Goal: Obtain resource: Obtain resource

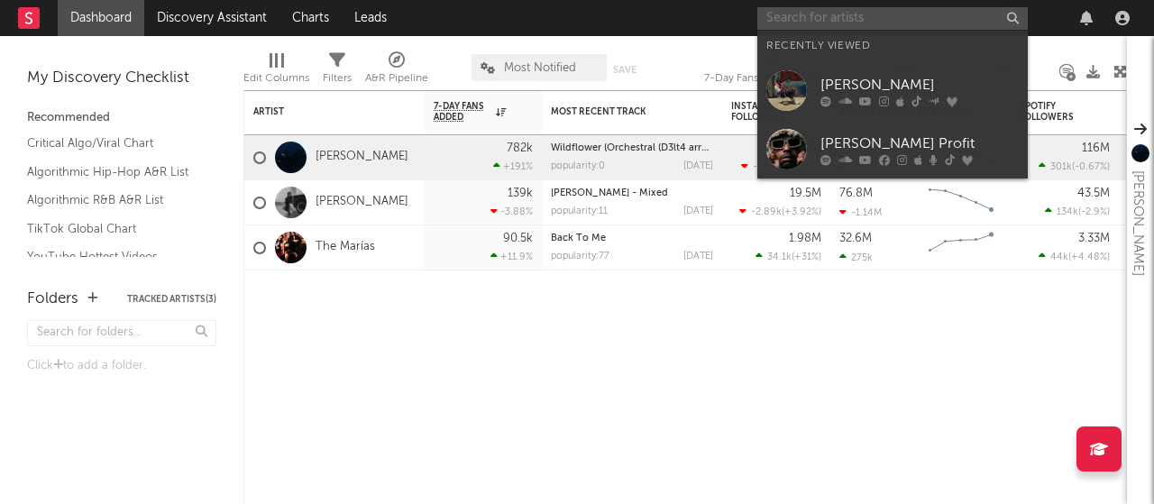
click at [886, 16] on input "text" at bounding box center [893, 18] width 271 height 23
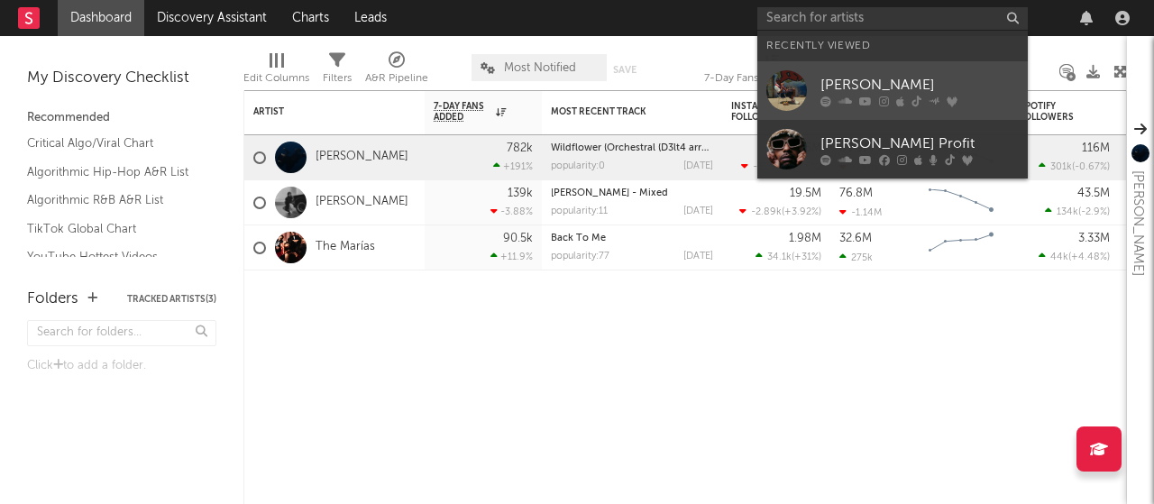
click at [868, 77] on div "[PERSON_NAME]" at bounding box center [920, 85] width 198 height 22
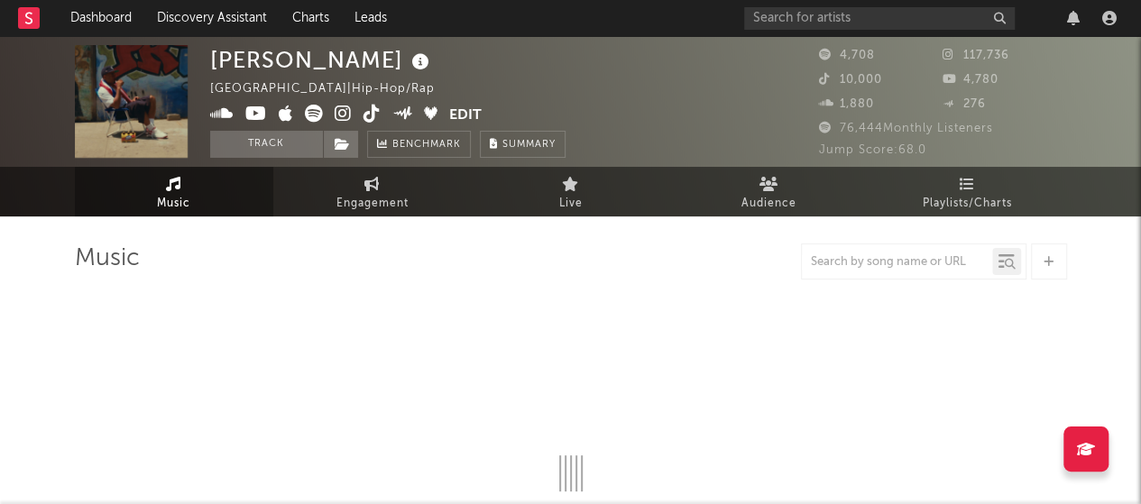
select select "6m"
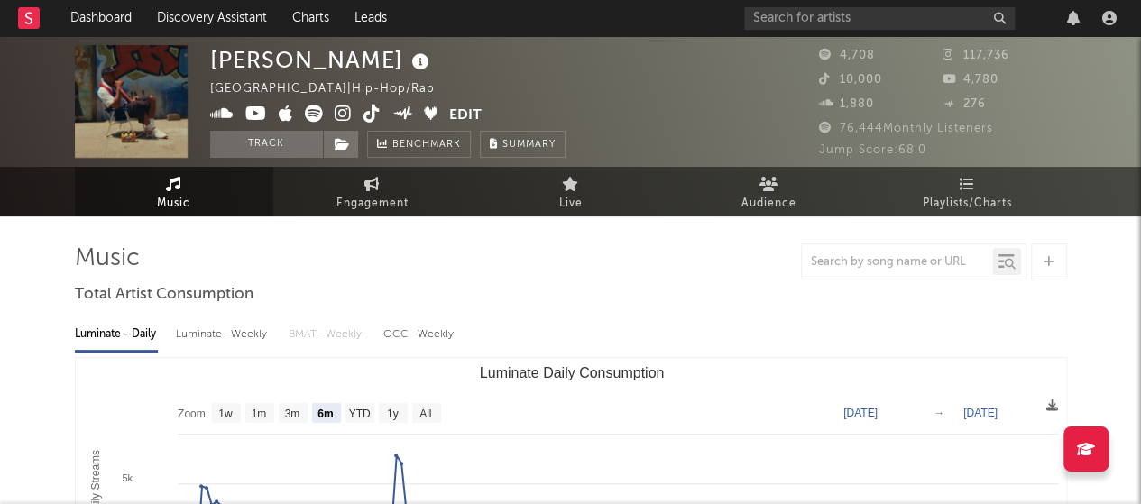
drag, startPoint x: 785, startPoint y: 181, endPoint x: 732, endPoint y: 105, distance: 92.8
click at [732, 105] on div "[PERSON_NAME] [GEOGRAPHIC_DATA] | Hip-Hop/Rap Edit Track Benchmark Summary" at bounding box center [503, 101] width 586 height 113
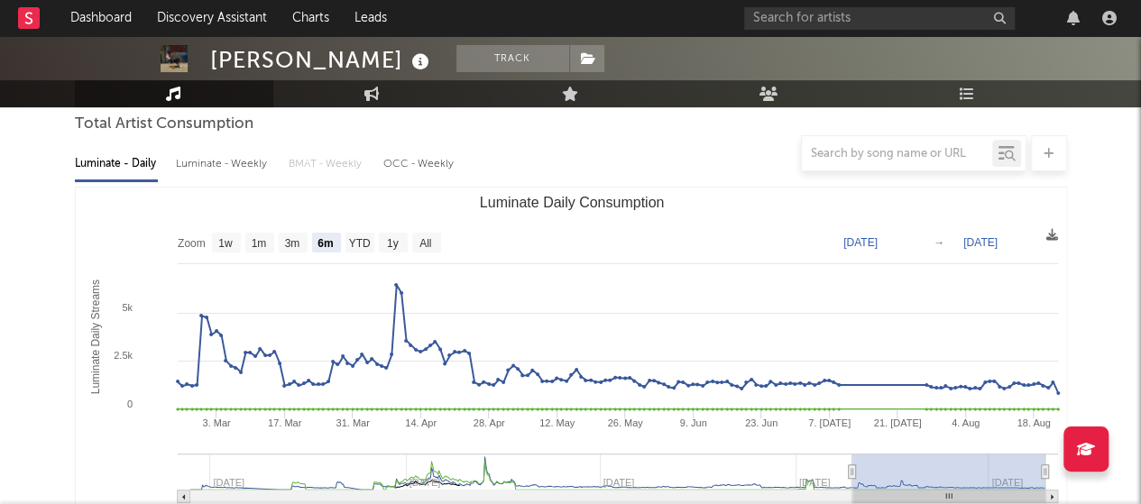
scroll to position [174, 0]
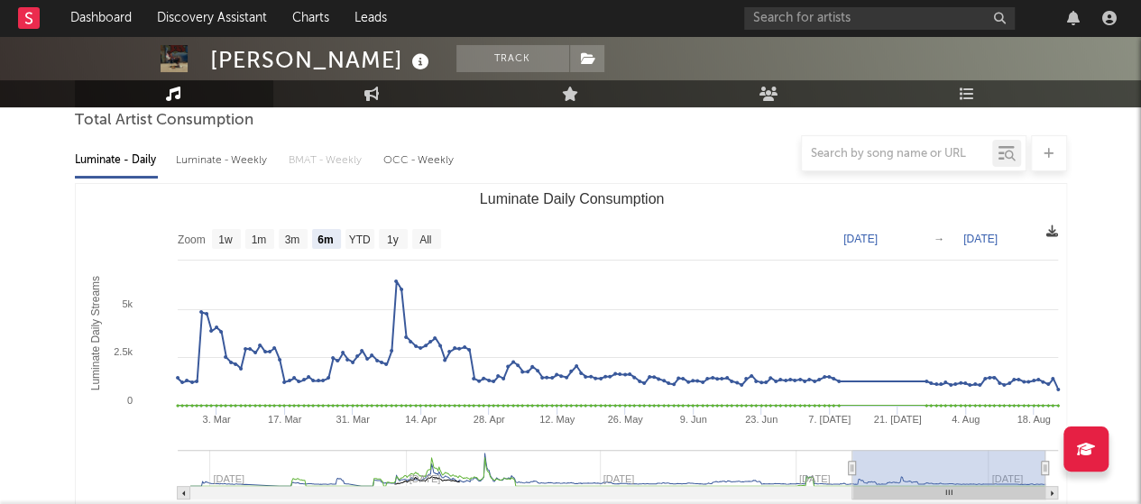
click at [1050, 234] on icon at bounding box center [1052, 231] width 12 height 12
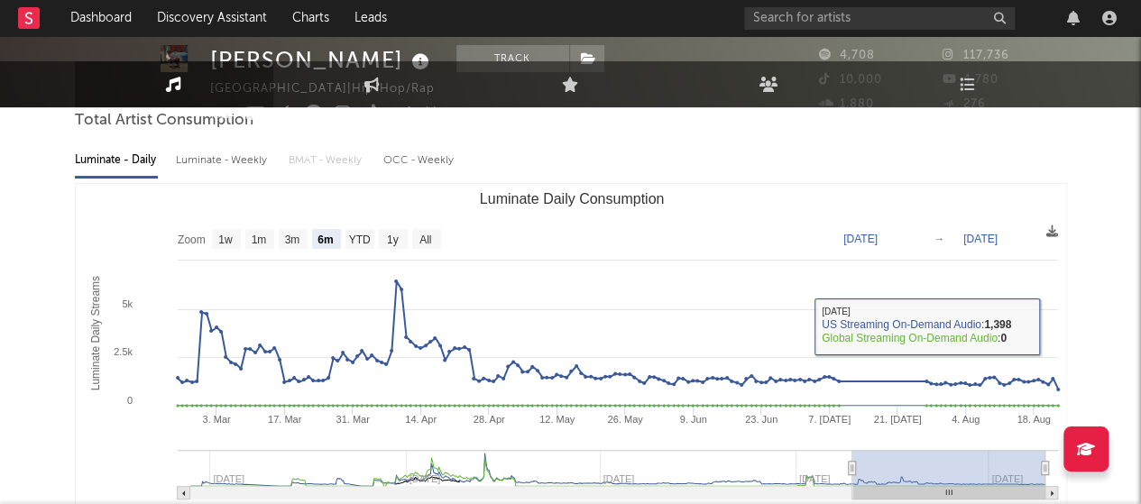
scroll to position [0, 0]
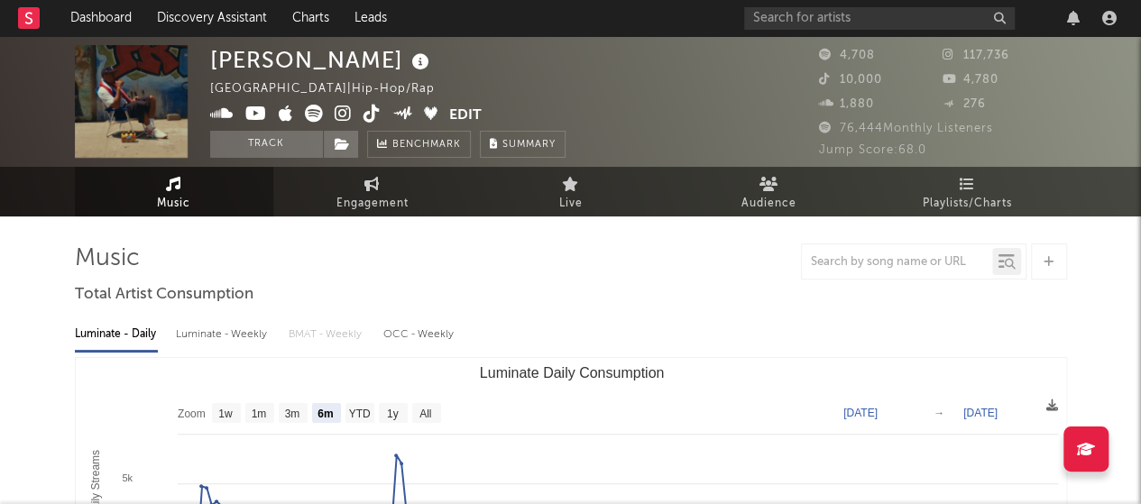
click at [887, 155] on span "Jump Score: 68.0" at bounding box center [872, 150] width 107 height 12
click at [388, 191] on link "Engagement" at bounding box center [372, 192] width 198 height 50
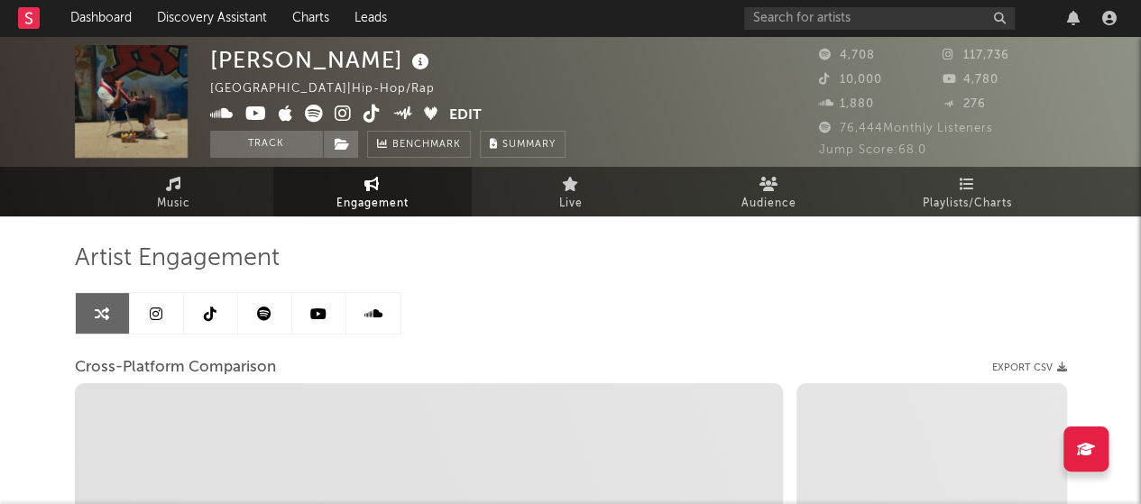
select select "1w"
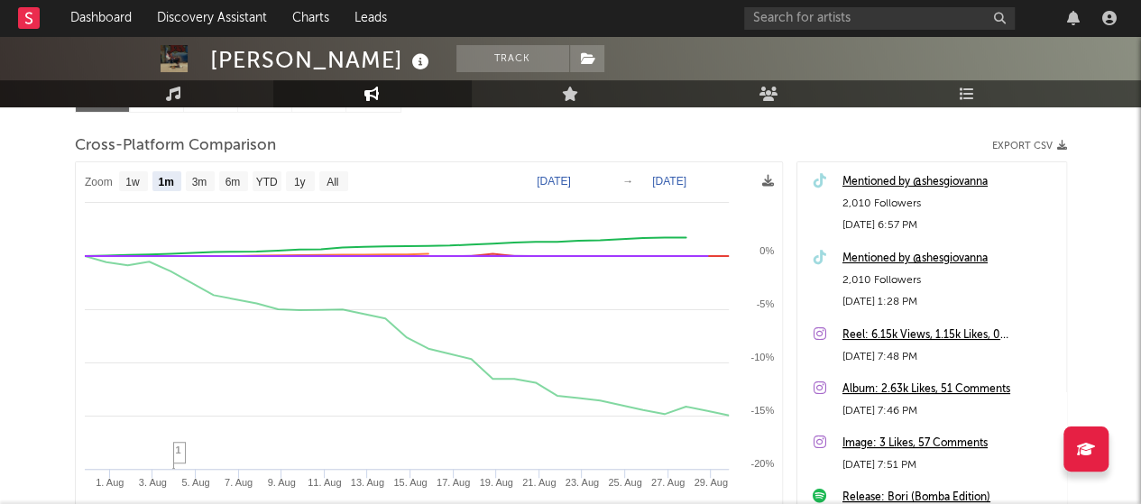
scroll to position [210, 0]
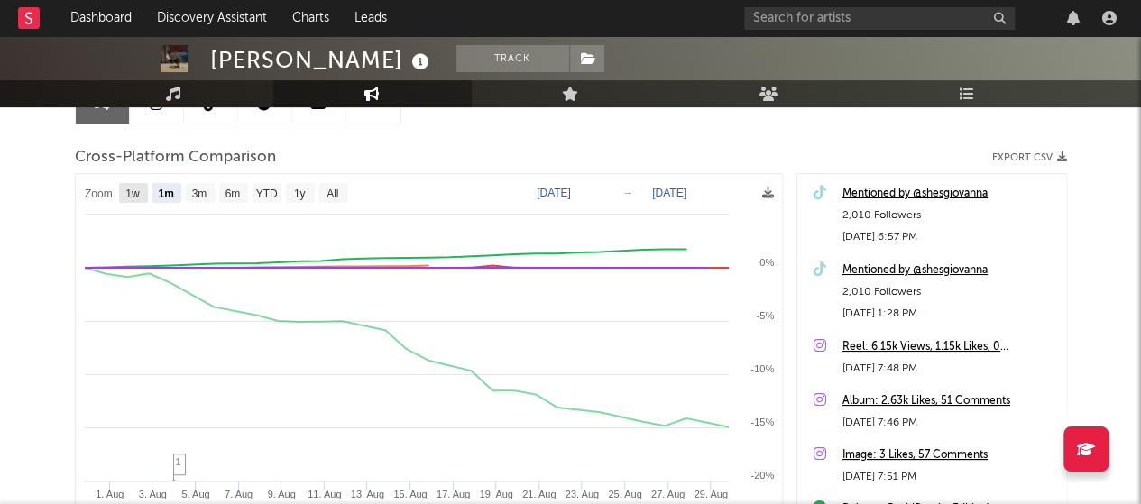
click at [141, 190] on rect at bounding box center [133, 193] width 29 height 20
select select "1w"
type input "[DATE]"
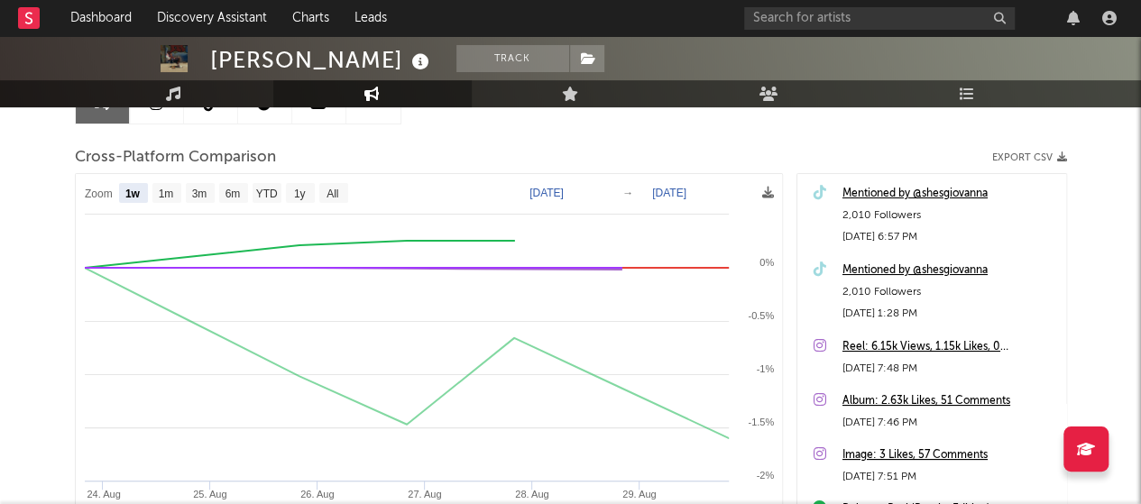
click at [429, 156] on div "Cross-Platform Comparison Export CSV" at bounding box center [571, 157] width 992 height 31
click at [337, 188] on text "All" at bounding box center [332, 194] width 12 height 13
select select "All"
type input "[DATE]"
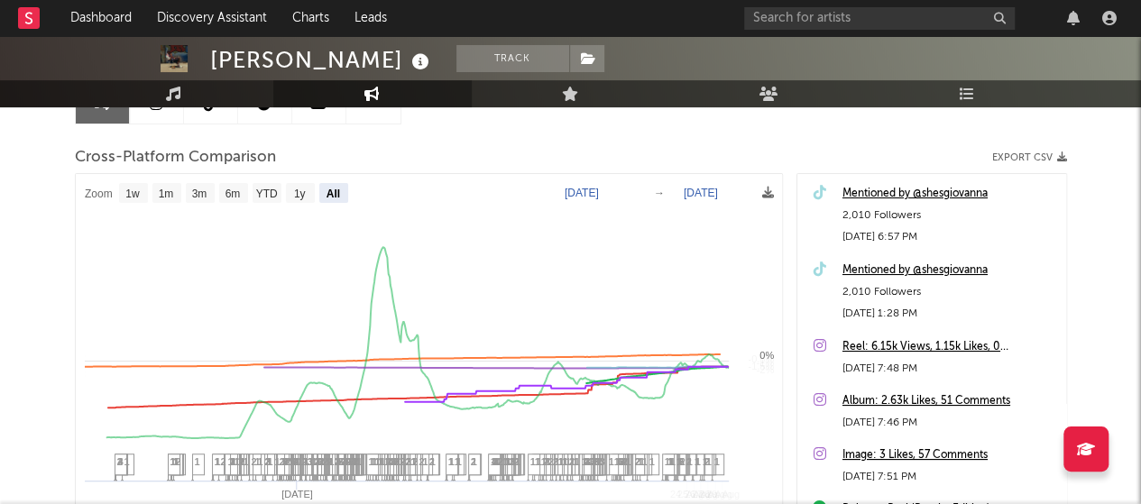
select select "All"
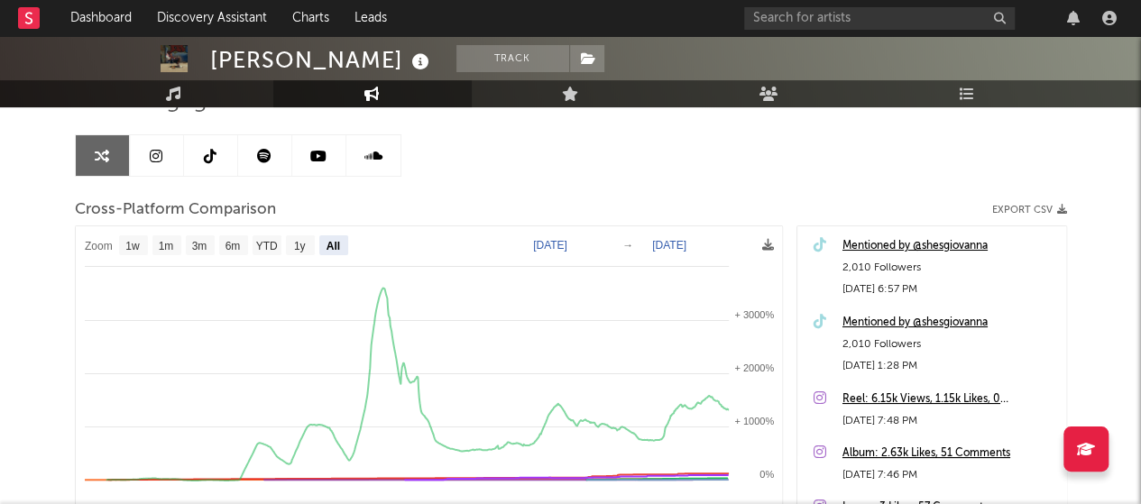
scroll to position [159, 0]
click at [153, 145] on link at bounding box center [157, 154] width 54 height 41
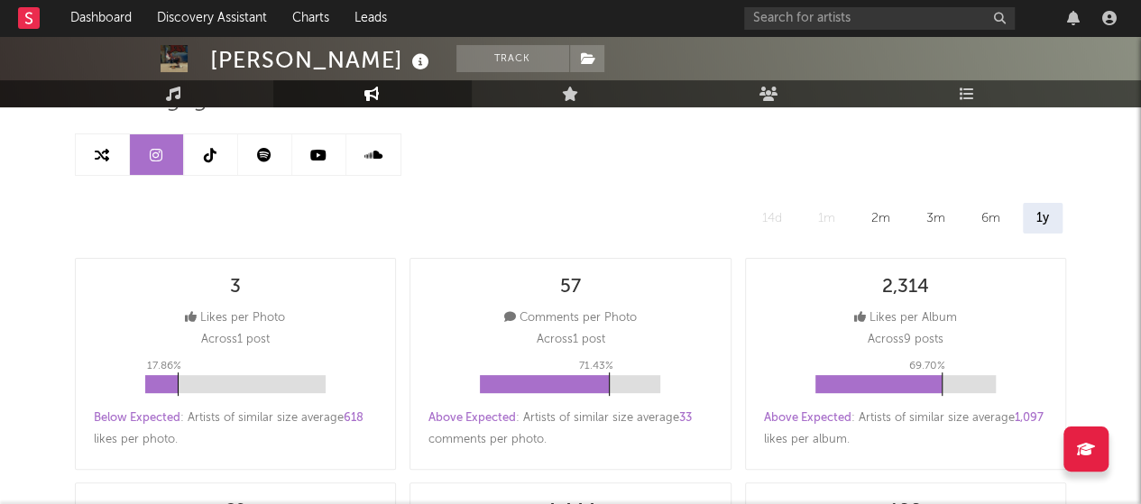
select select "6m"
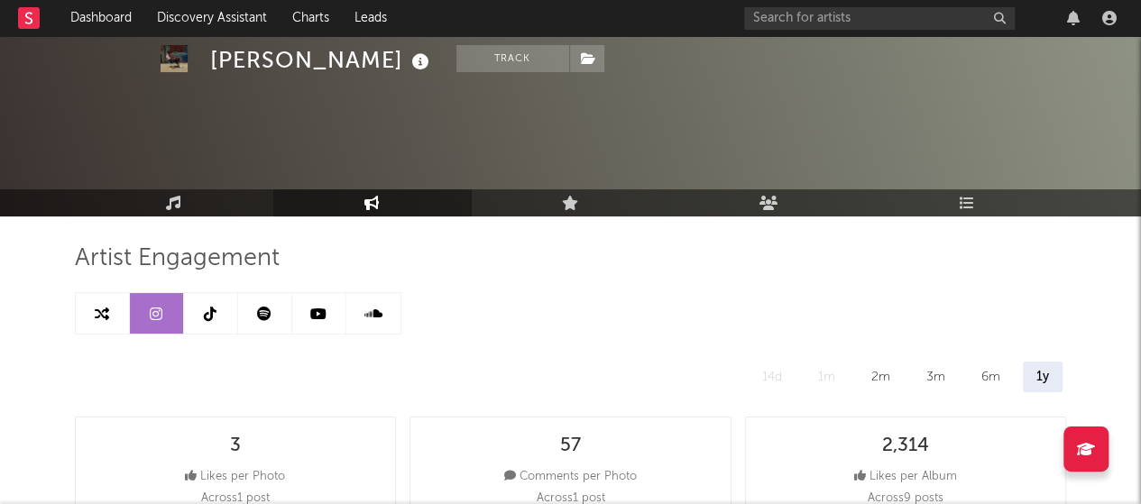
scroll to position [1, 0]
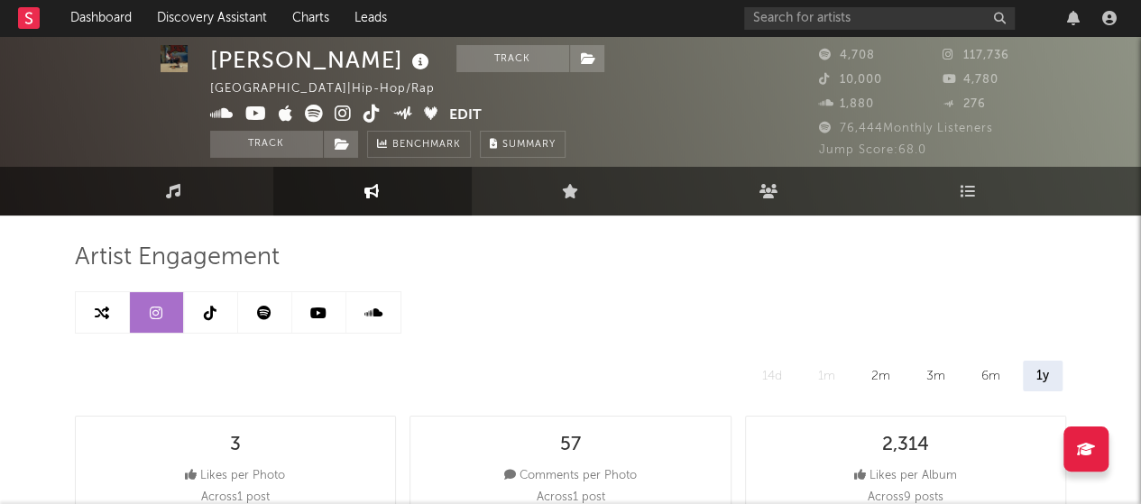
click at [219, 306] on link at bounding box center [211, 312] width 54 height 41
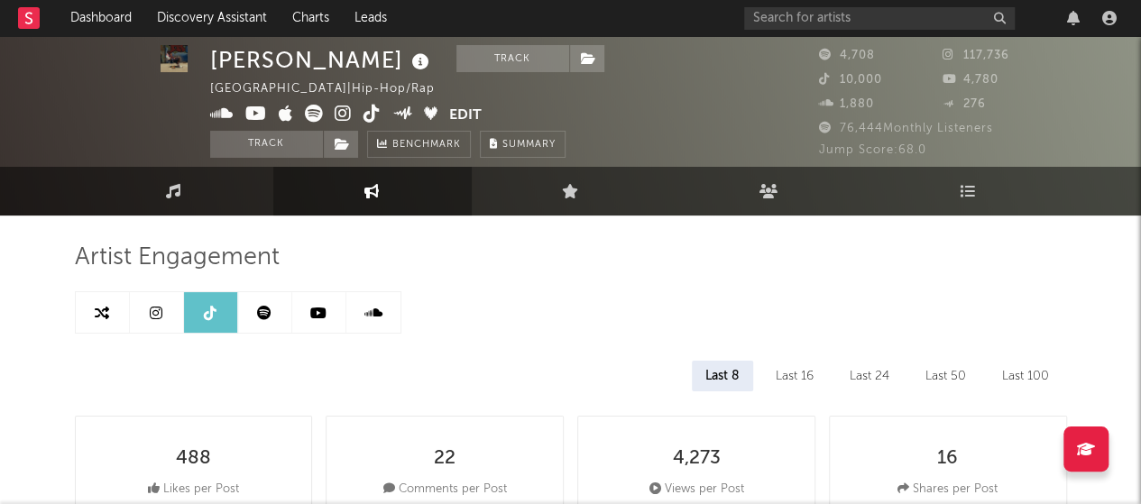
select select "6m"
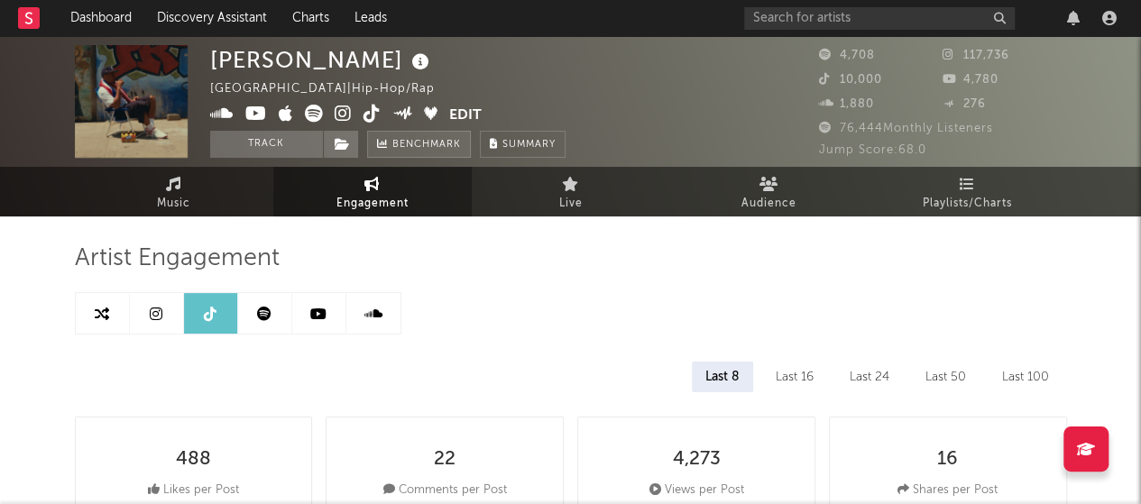
click at [427, 147] on span "Benchmark" at bounding box center [426, 145] width 69 height 22
click at [913, 147] on span "Jump Score: 68.0" at bounding box center [872, 150] width 107 height 12
click at [903, 147] on span "Jump Score: 68.0" at bounding box center [872, 150] width 107 height 12
click at [934, 147] on div "Jump Score: 68.0" at bounding box center [943, 151] width 248 height 22
click at [934, 149] on div "Jump Score: 68.0" at bounding box center [943, 151] width 248 height 22
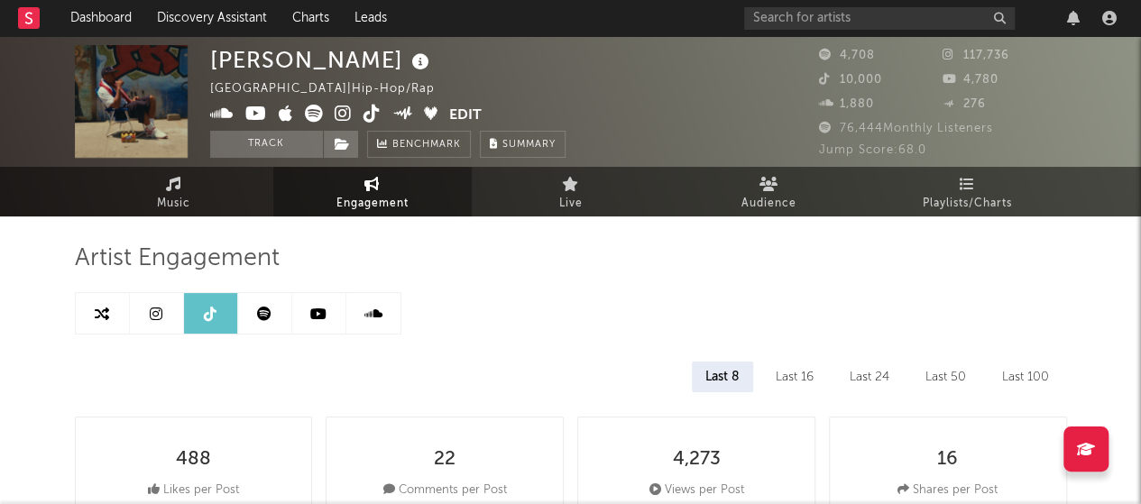
click at [909, 148] on span "Jump Score: 68.0" at bounding box center [872, 150] width 107 height 12
drag, startPoint x: 606, startPoint y: 246, endPoint x: 1028, endPoint y: 235, distance: 422.2
click at [945, 148] on div "Jump Score: 68.0" at bounding box center [943, 151] width 248 height 22
click at [946, 148] on div "Jump Score: 68.0" at bounding box center [943, 151] width 248 height 22
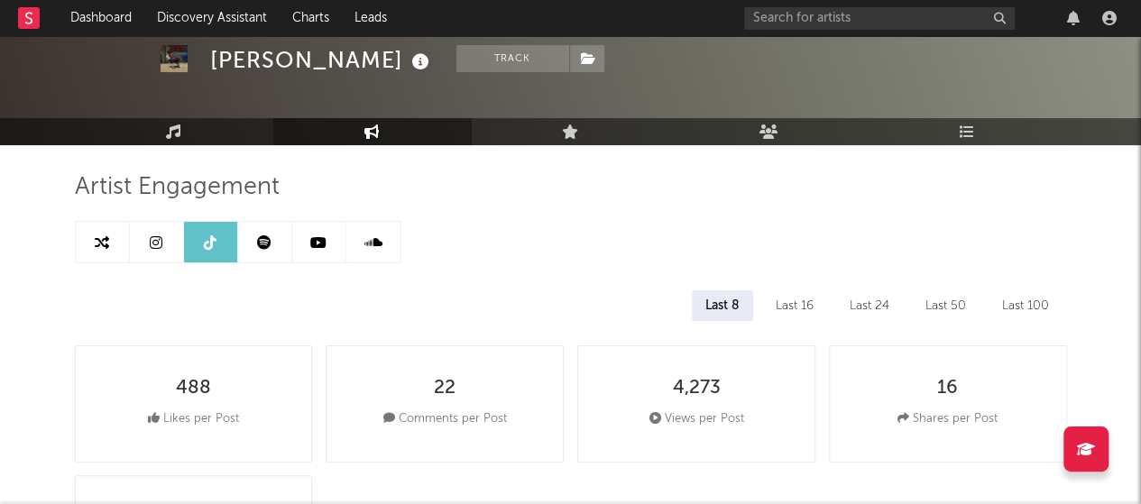
scroll to position [116, 0]
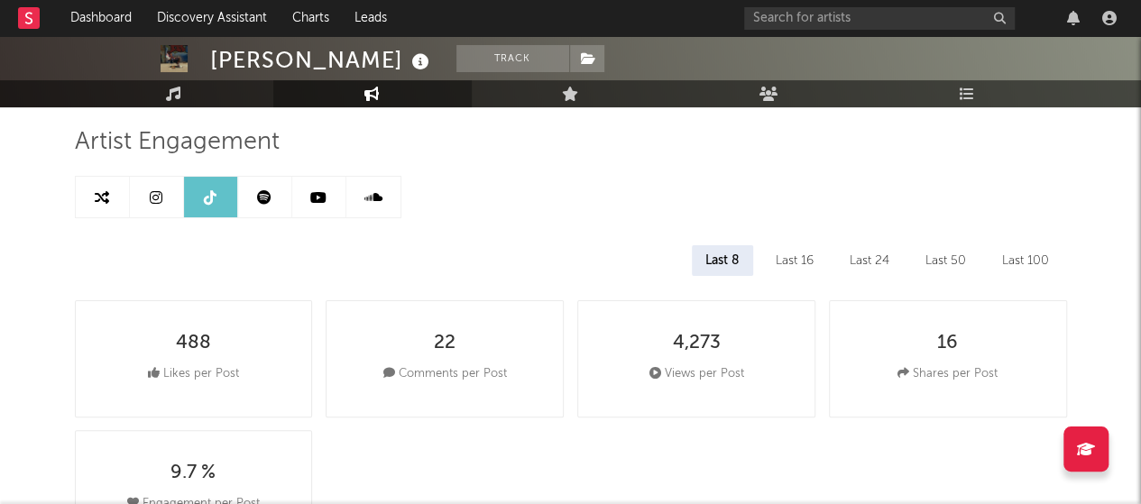
click at [214, 207] on link at bounding box center [211, 197] width 54 height 41
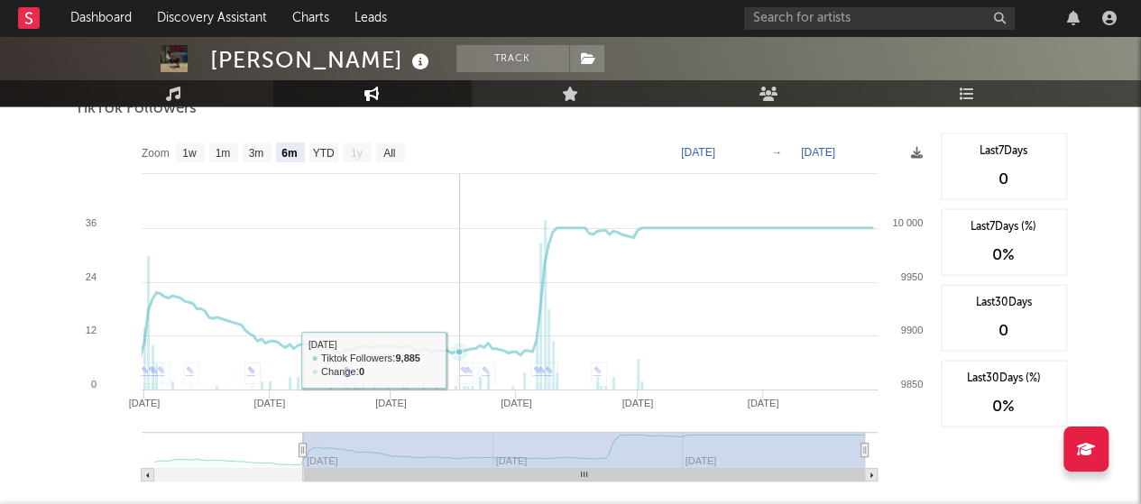
scroll to position [1763, 0]
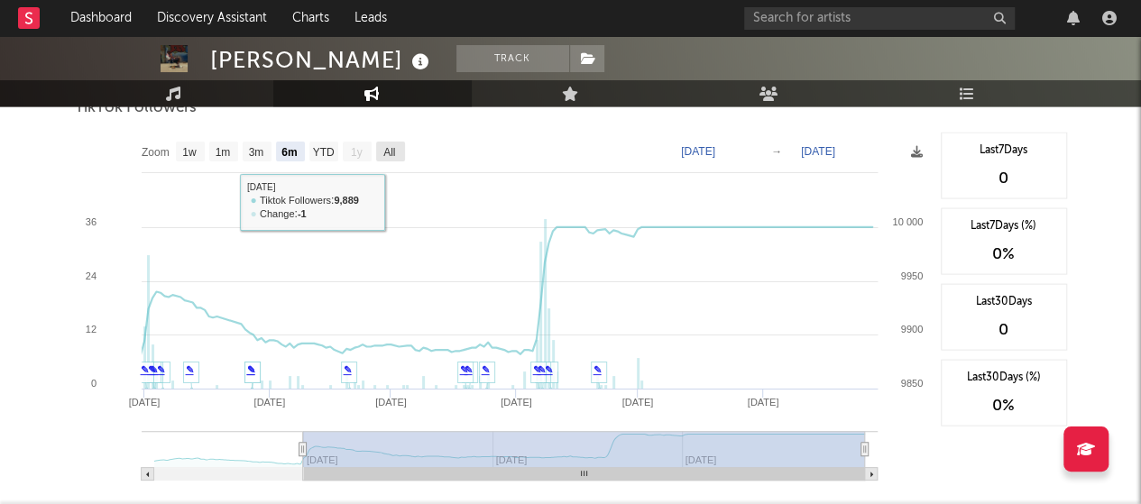
click at [387, 151] on text "All" at bounding box center [389, 152] width 12 height 13
select select "All"
type input "[DATE]"
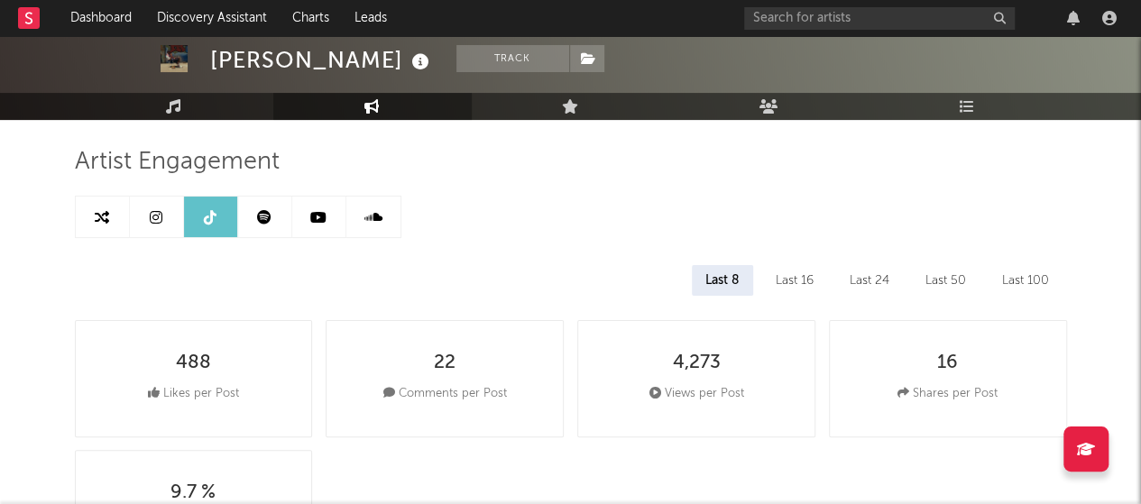
scroll to position [0, 0]
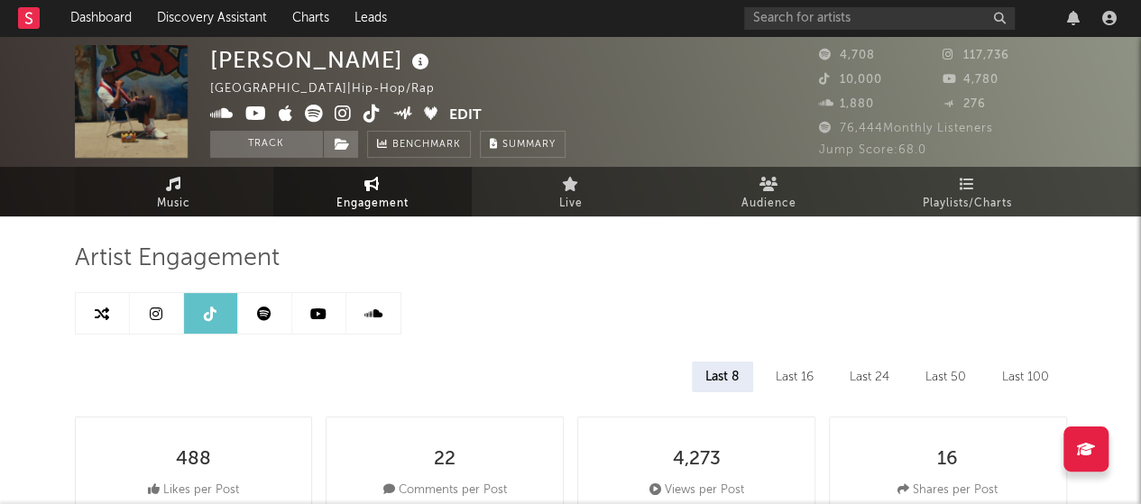
click at [216, 183] on link "Music" at bounding box center [174, 192] width 198 height 50
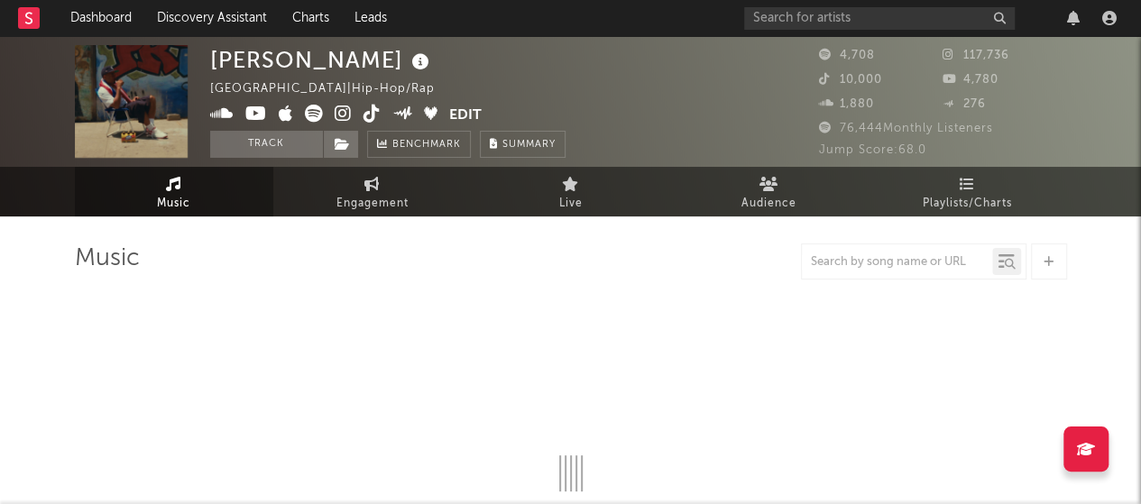
select select "6m"
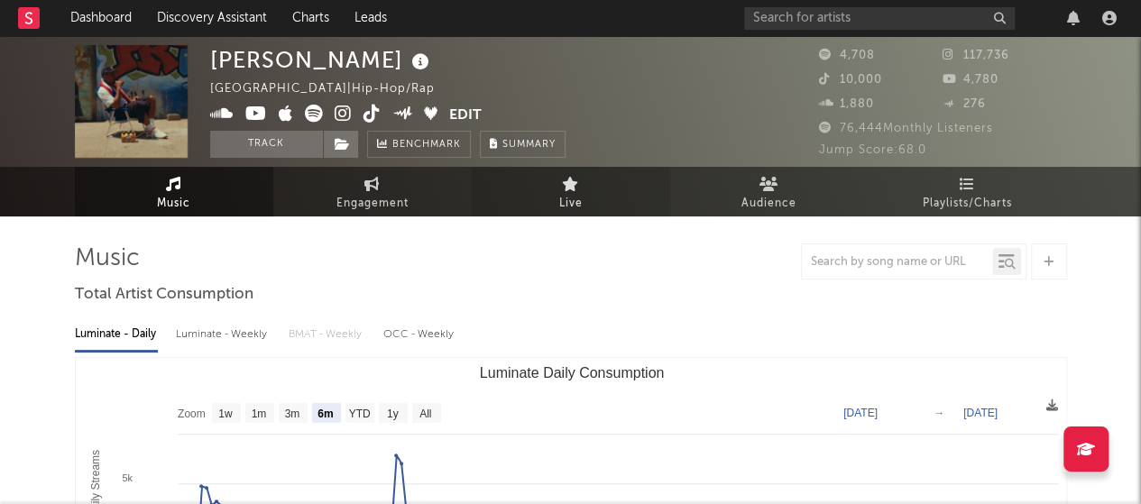
click at [602, 197] on link "Live" at bounding box center [571, 192] width 198 height 50
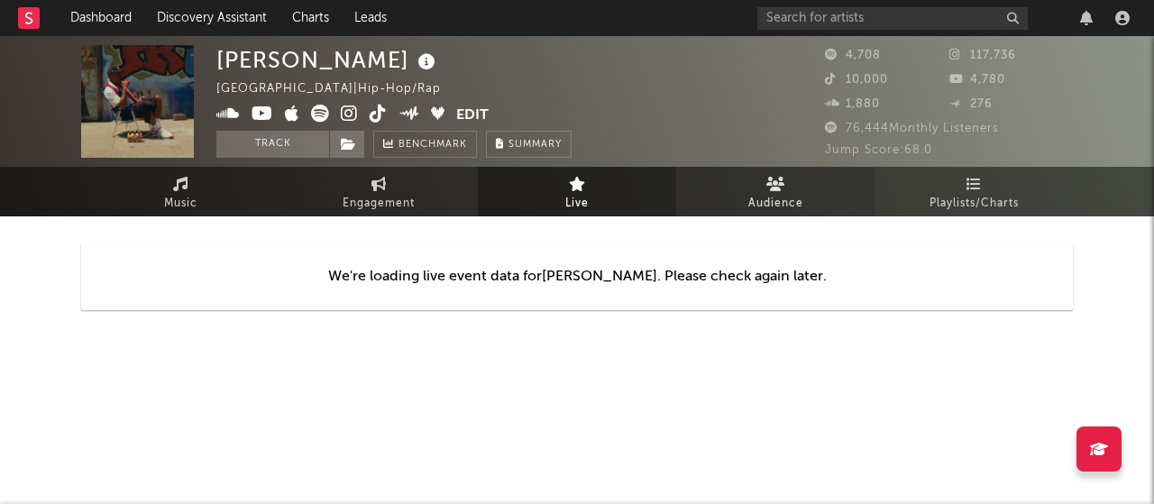
click at [789, 193] on span "Audience" at bounding box center [776, 204] width 55 height 22
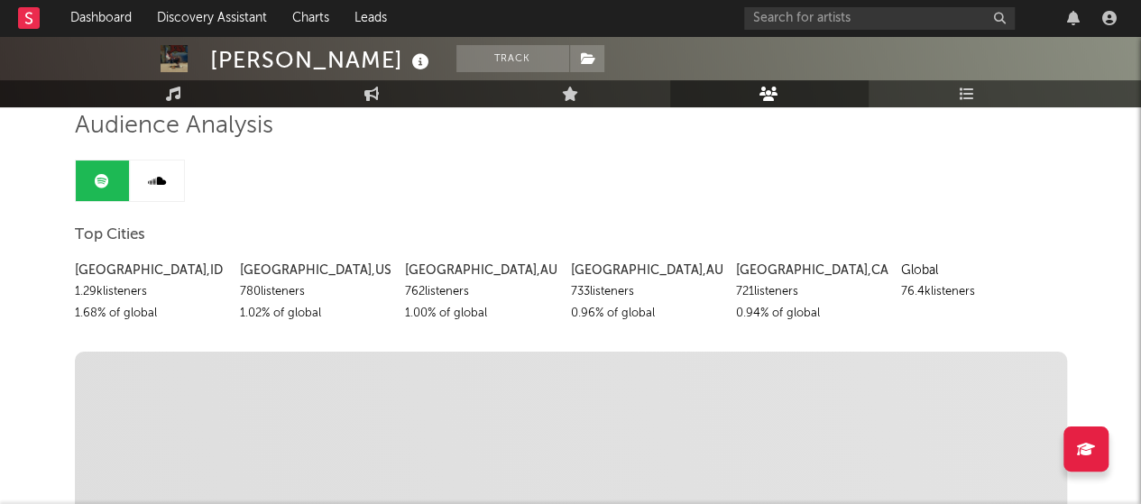
scroll to position [132, 0]
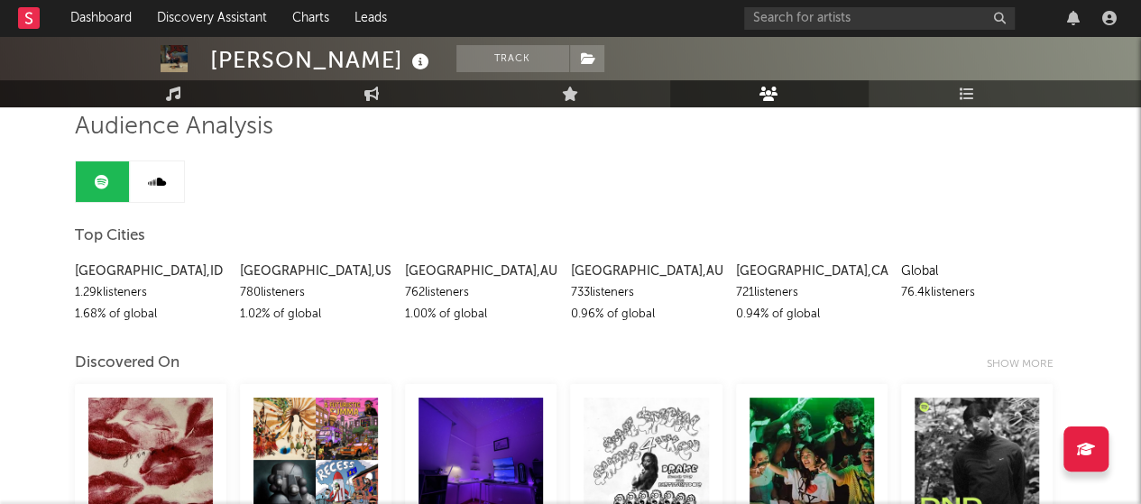
click at [148, 184] on icon at bounding box center [157, 182] width 18 height 14
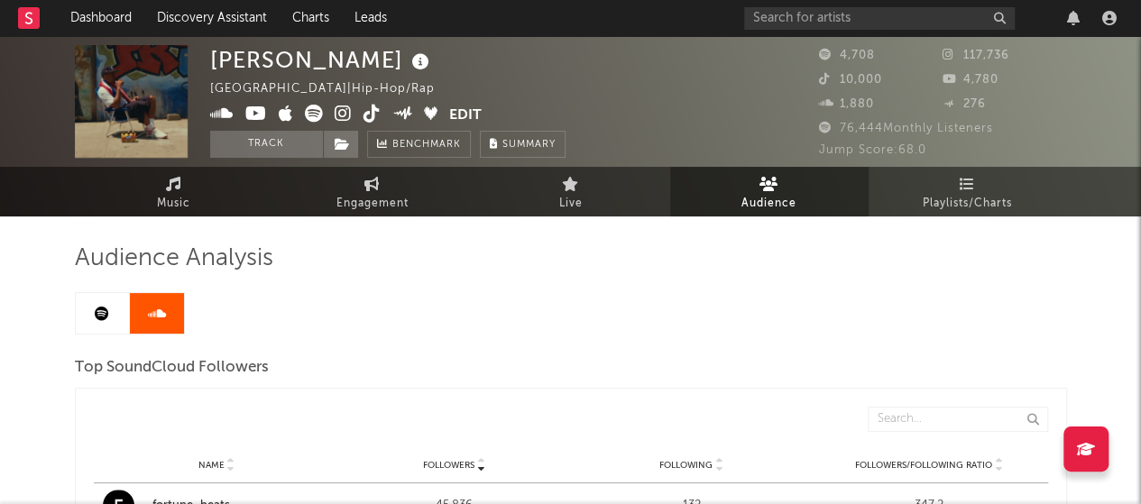
click at [115, 299] on link at bounding box center [103, 313] width 54 height 41
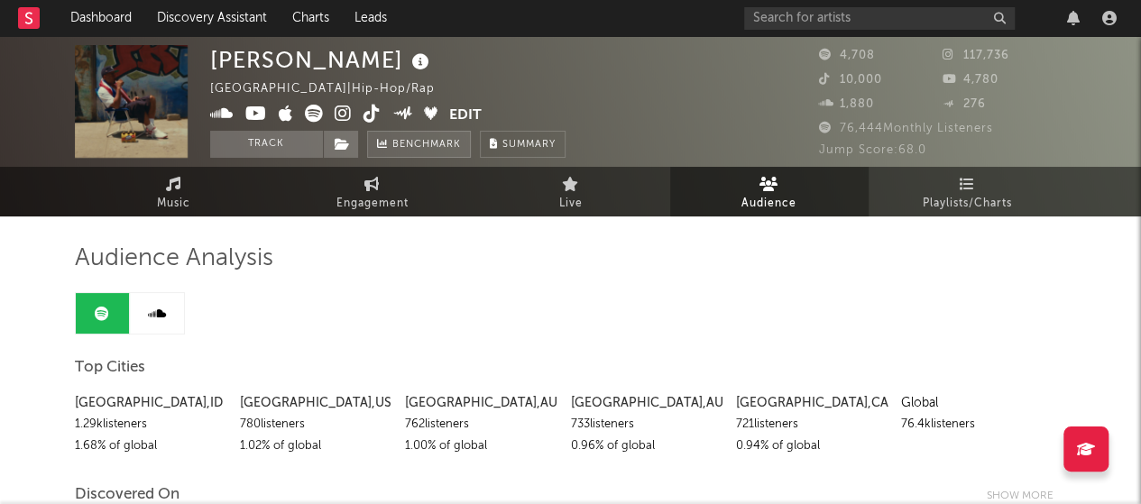
click at [440, 147] on span "Benchmark" at bounding box center [426, 145] width 69 height 22
click at [195, 180] on link "Music" at bounding box center [174, 192] width 198 height 50
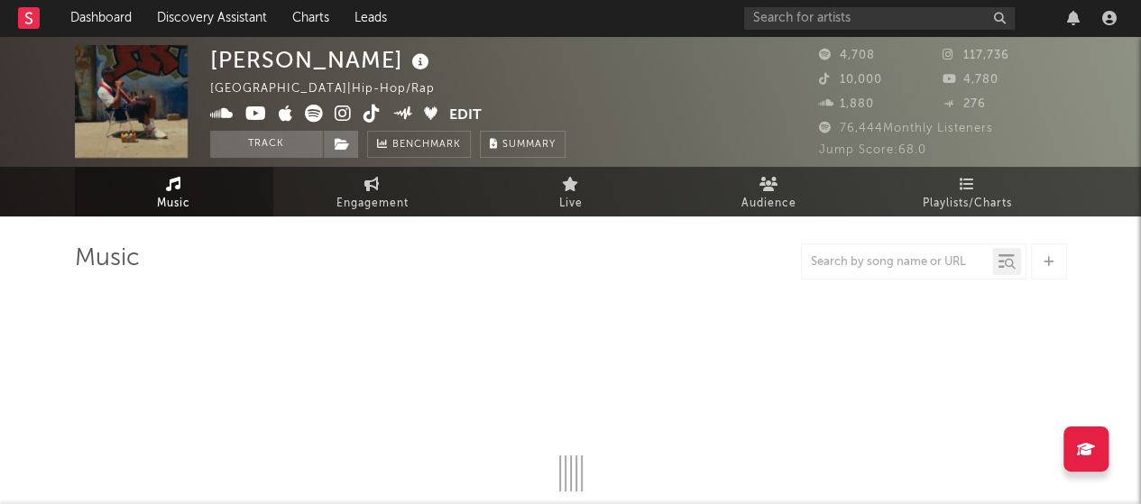
select select "6m"
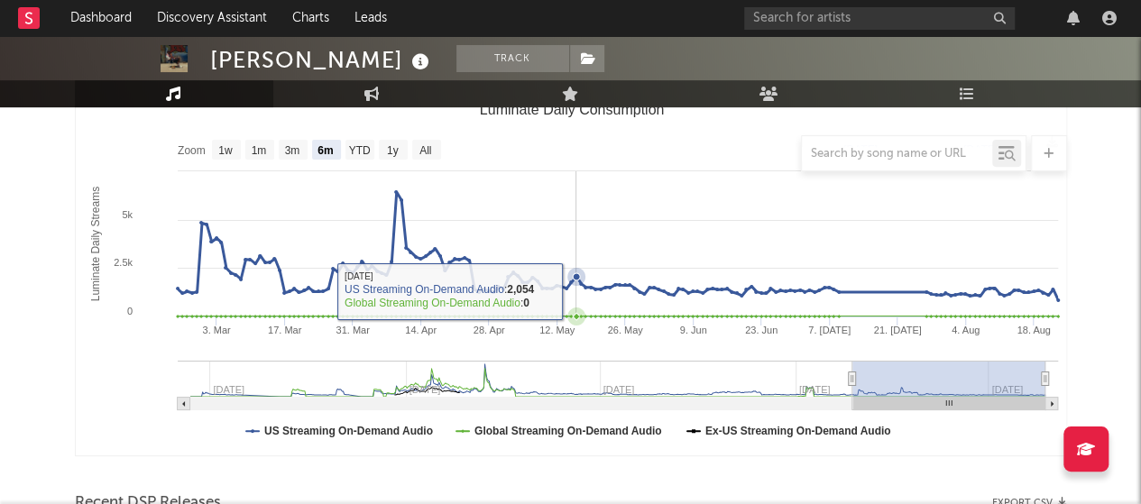
scroll to position [264, 0]
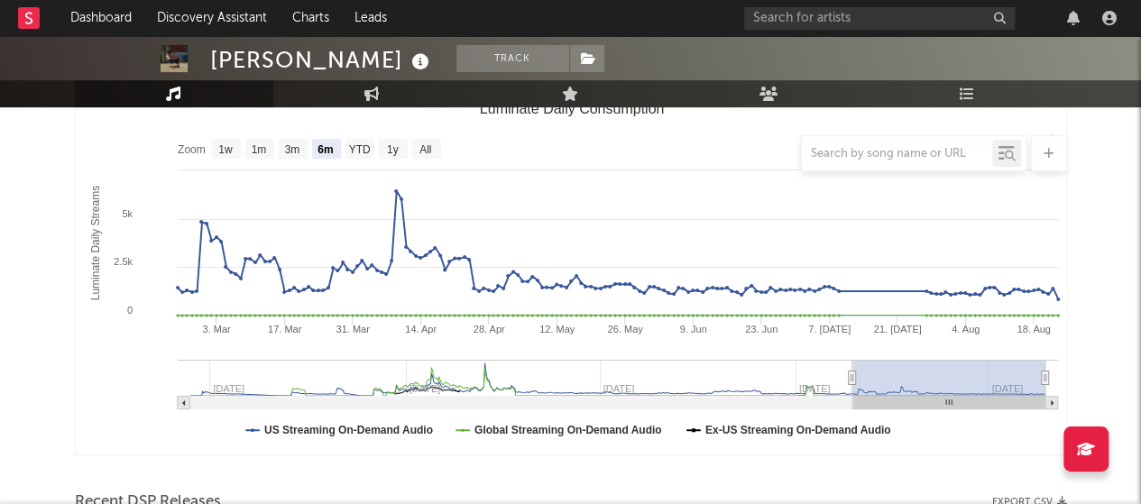
click at [422, 143] on div at bounding box center [571, 153] width 992 height 36
click at [427, 146] on div at bounding box center [571, 153] width 992 height 36
click at [363, 145] on div at bounding box center [571, 153] width 992 height 36
click at [290, 146] on div at bounding box center [571, 153] width 992 height 36
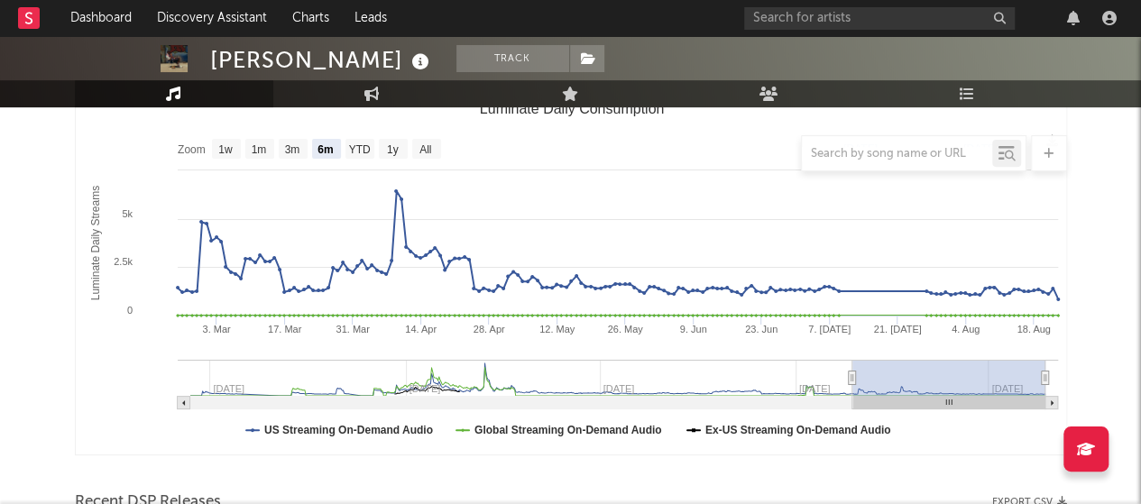
click at [352, 153] on div at bounding box center [571, 153] width 992 height 36
click at [434, 154] on div at bounding box center [571, 153] width 992 height 36
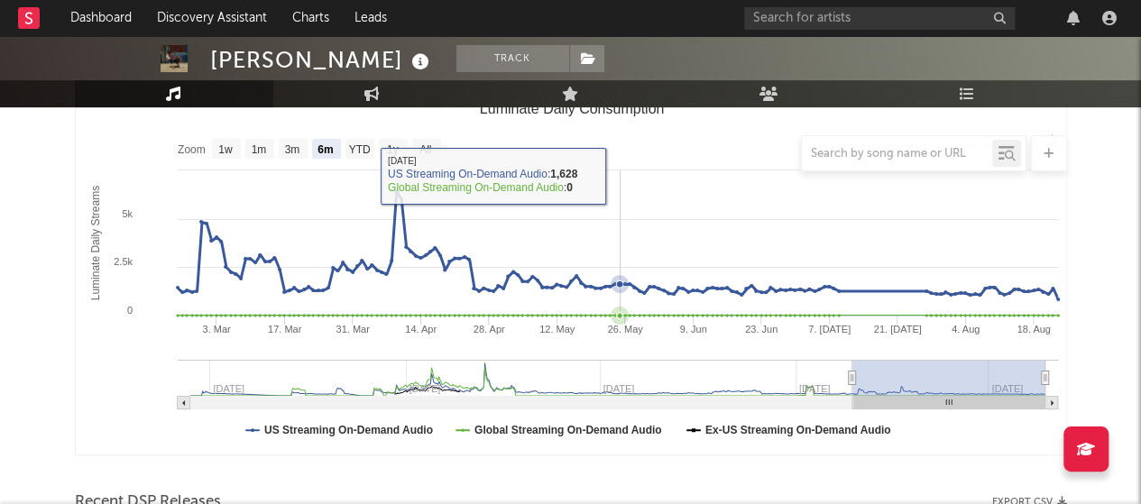
scroll to position [215, 0]
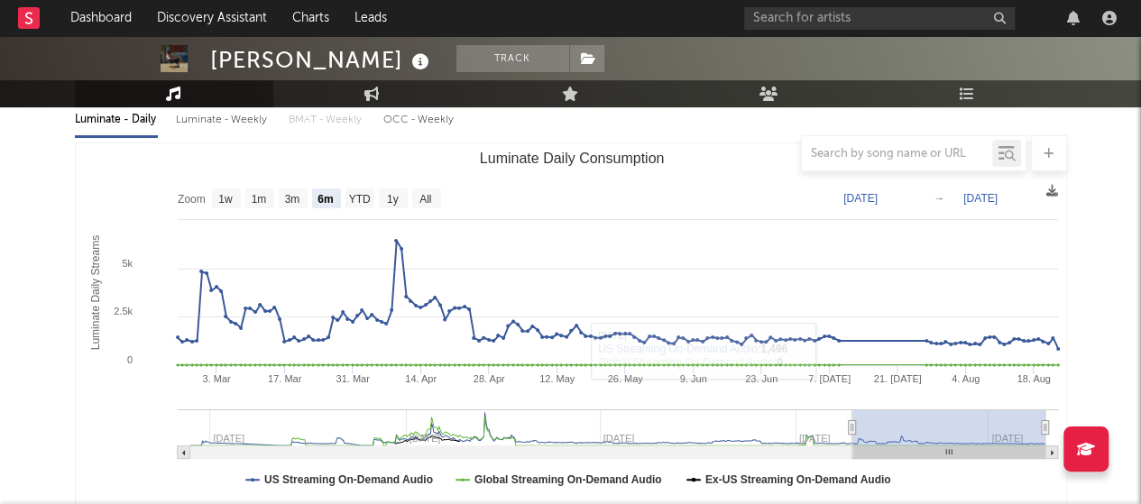
type input "[DATE]"
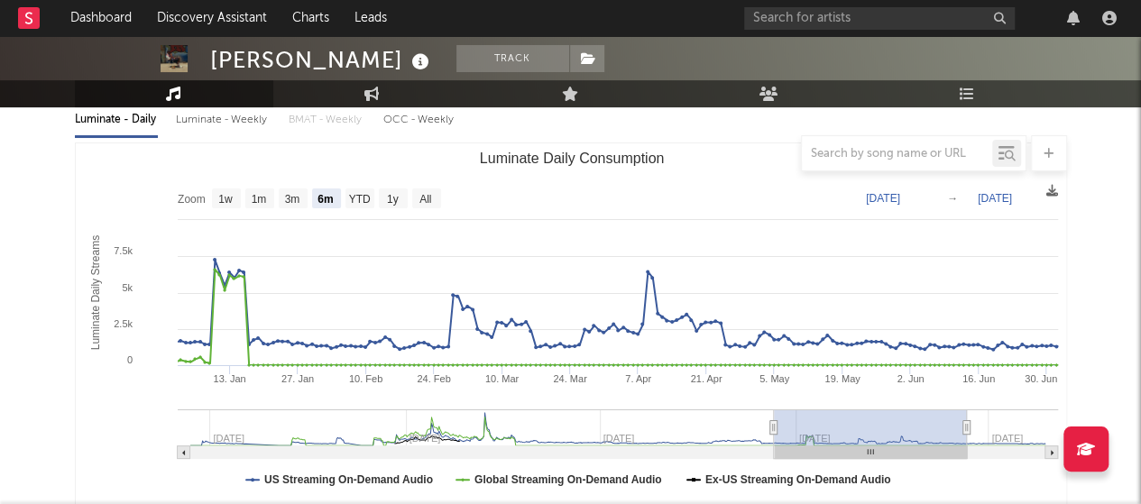
type input "[DATE]"
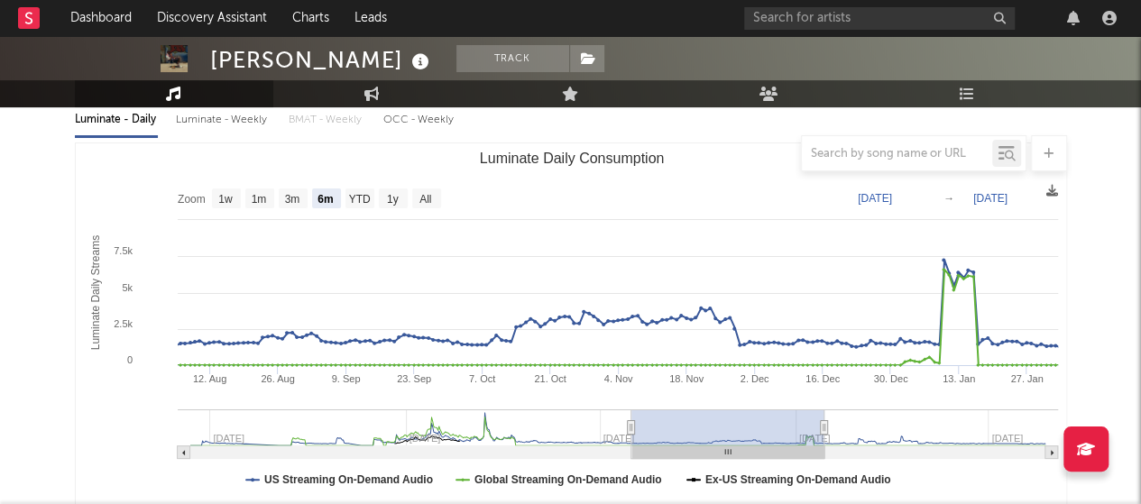
type input "[DATE]"
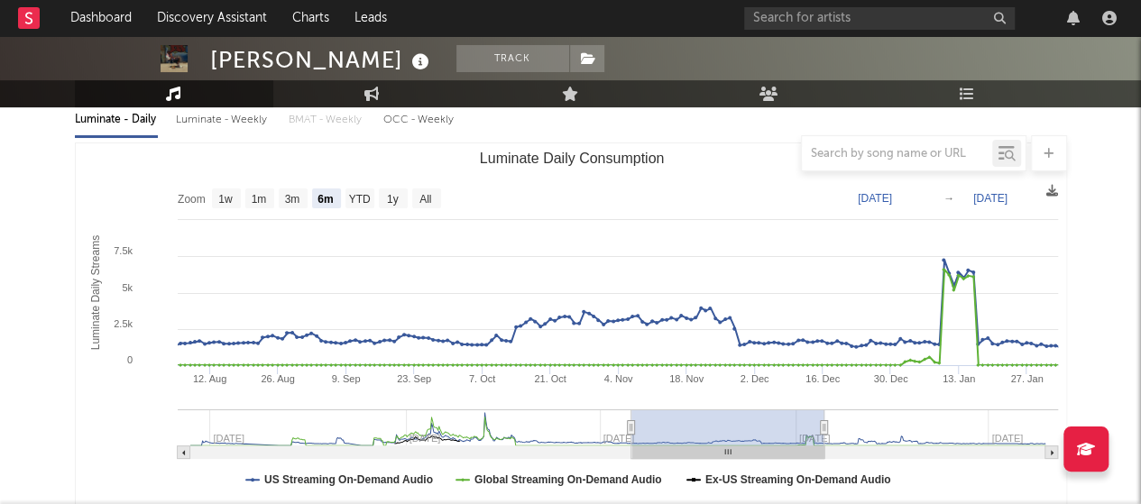
type input "[DATE]"
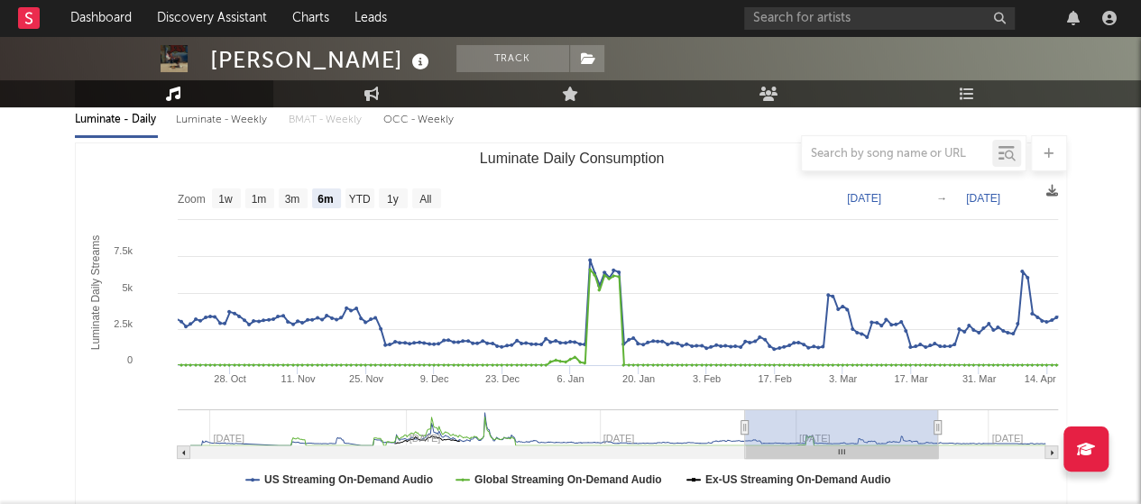
type input "[DATE]"
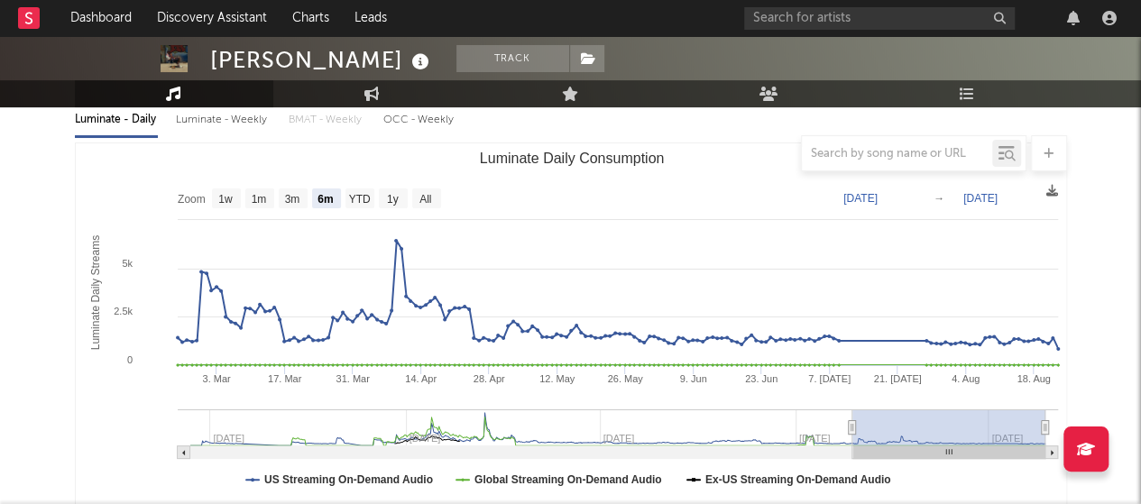
type input "[DATE]"
drag, startPoint x: 905, startPoint y: 443, endPoint x: 988, endPoint y: 442, distance: 83.0
click at [988, 442] on rect "Luminate Daily Consumption" at bounding box center [948, 427] width 193 height 36
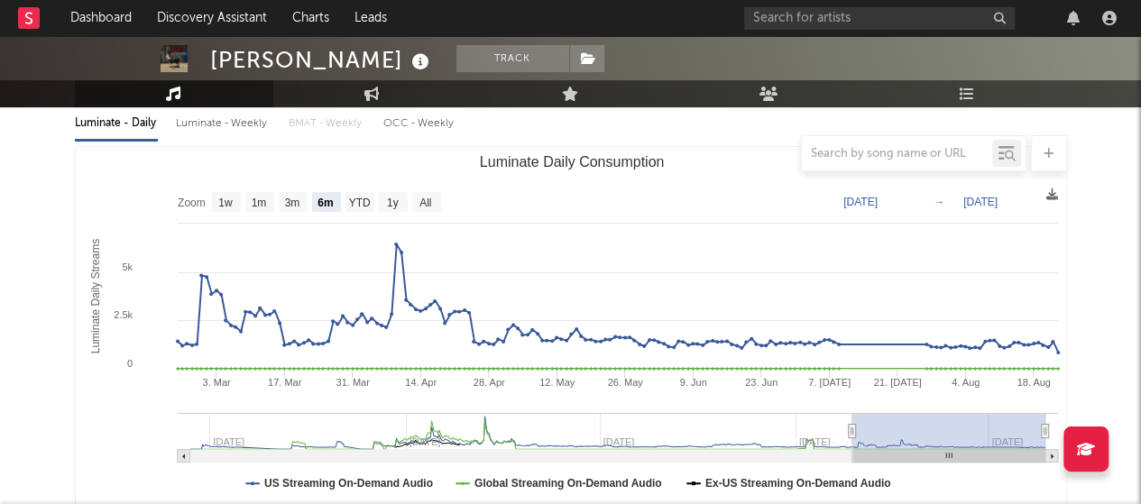
scroll to position [212, 0]
click at [1087, 443] on icon at bounding box center [1086, 449] width 18 height 14
drag, startPoint x: 1088, startPoint y: 443, endPoint x: 1107, endPoint y: 317, distance: 126.9
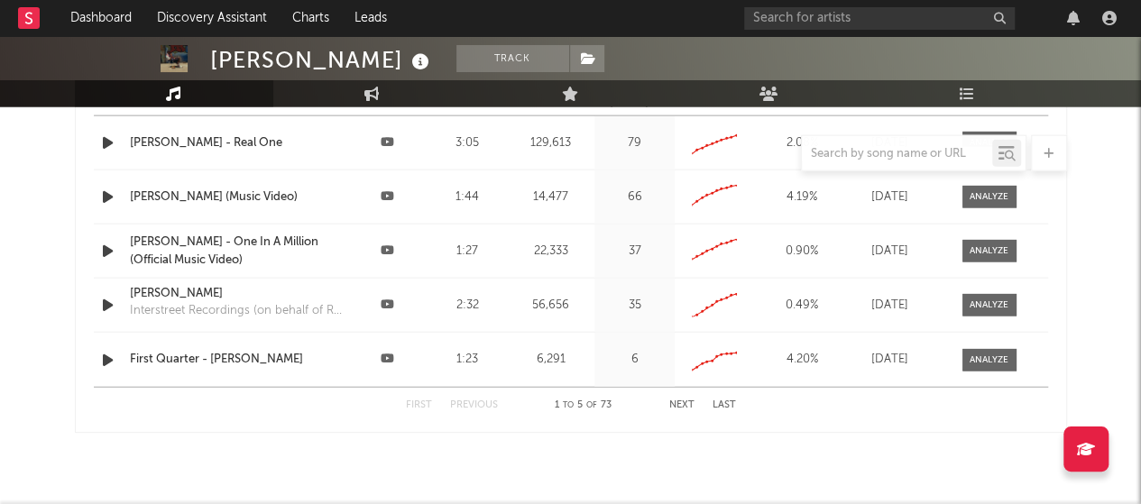
scroll to position [2117, 0]
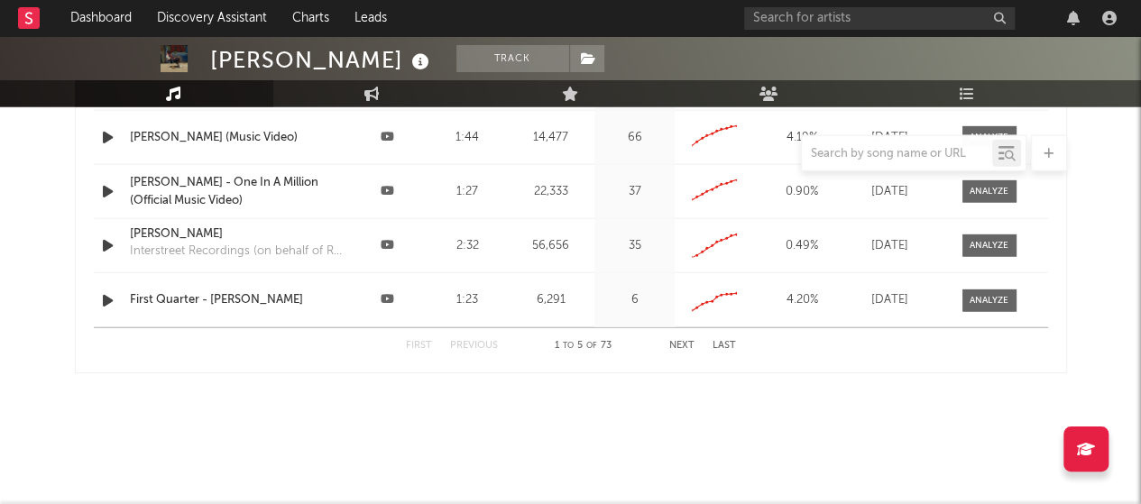
click at [684, 348] on div "First Previous 1 to 5 of 73 Next Last" at bounding box center [571, 345] width 330 height 35
click at [685, 341] on button "Next" at bounding box center [681, 346] width 25 height 10
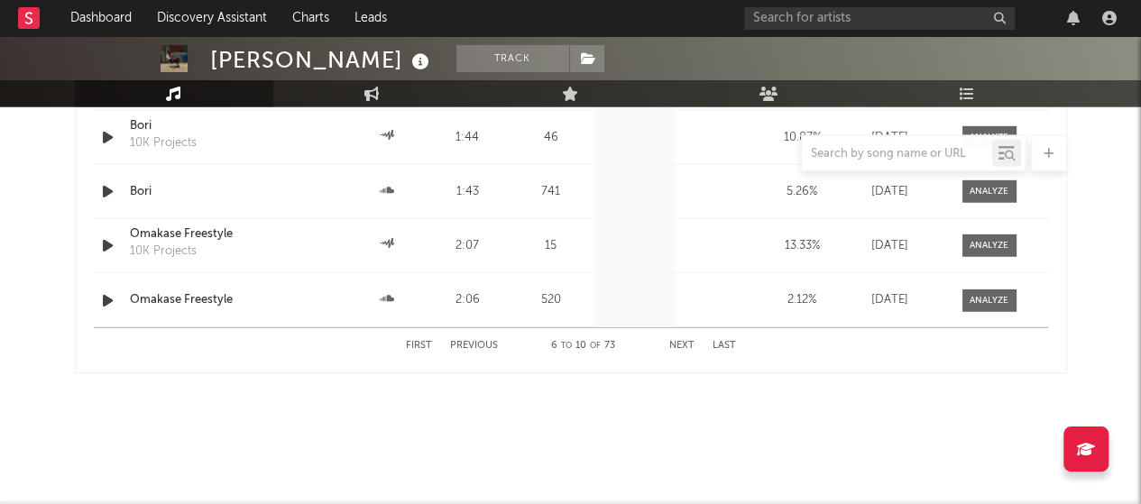
click at [684, 341] on button "Next" at bounding box center [681, 346] width 25 height 10
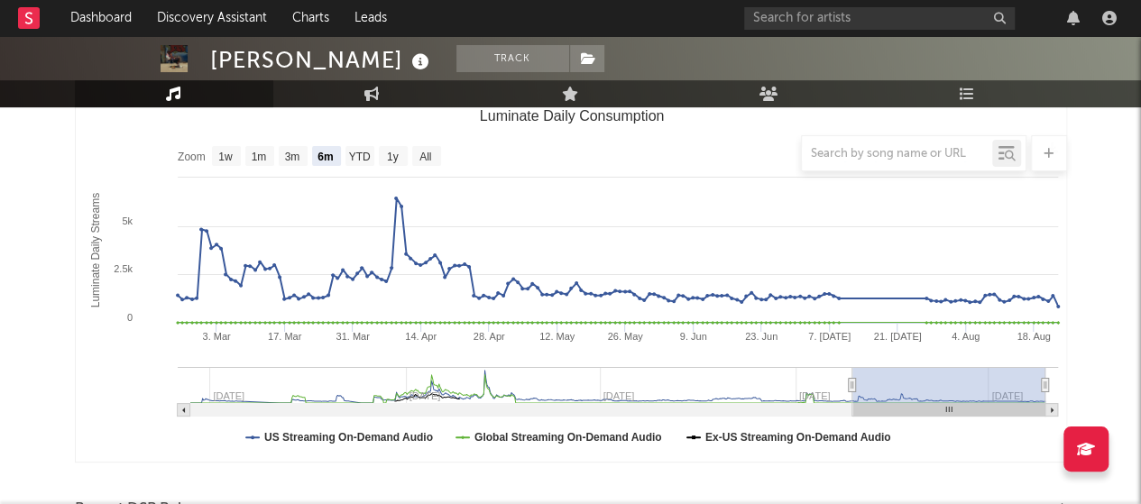
scroll to position [0, 0]
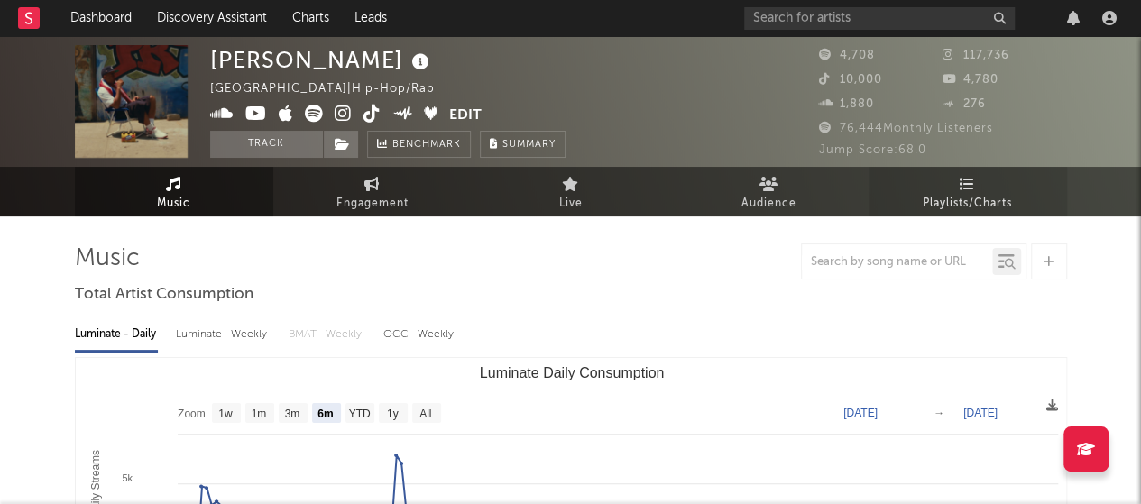
click at [967, 189] on icon at bounding box center [967, 184] width 15 height 14
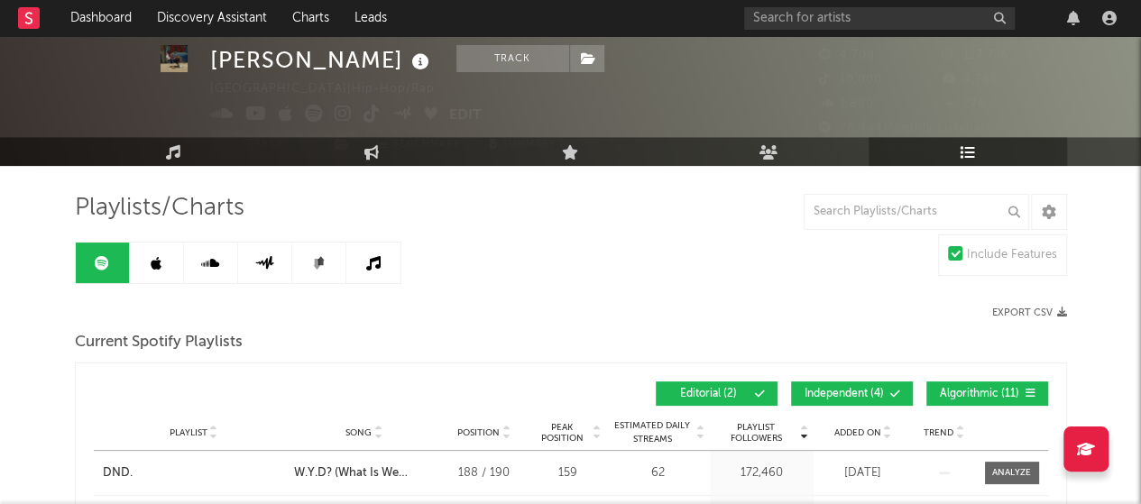
scroll to position [50, 0]
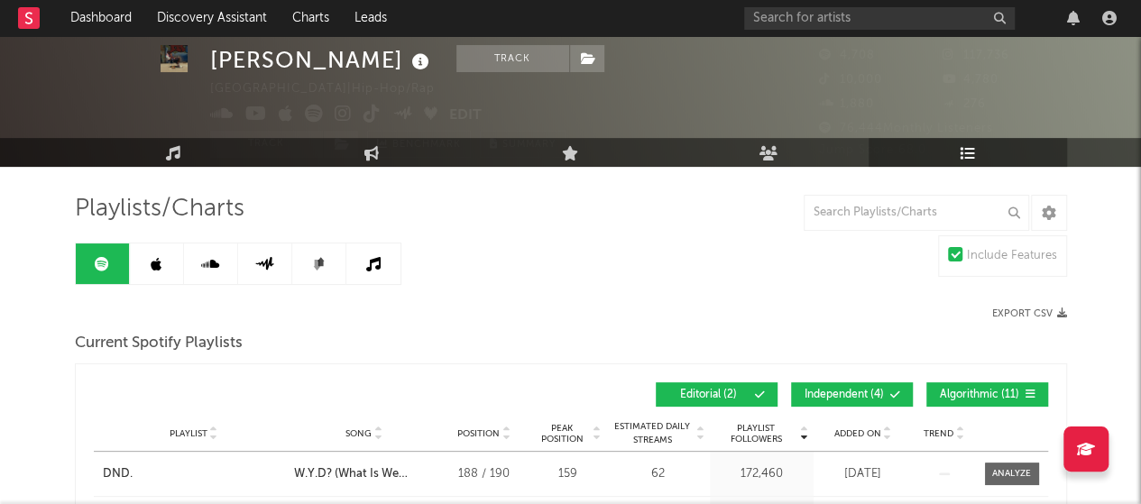
click at [374, 268] on icon at bounding box center [373, 264] width 14 height 14
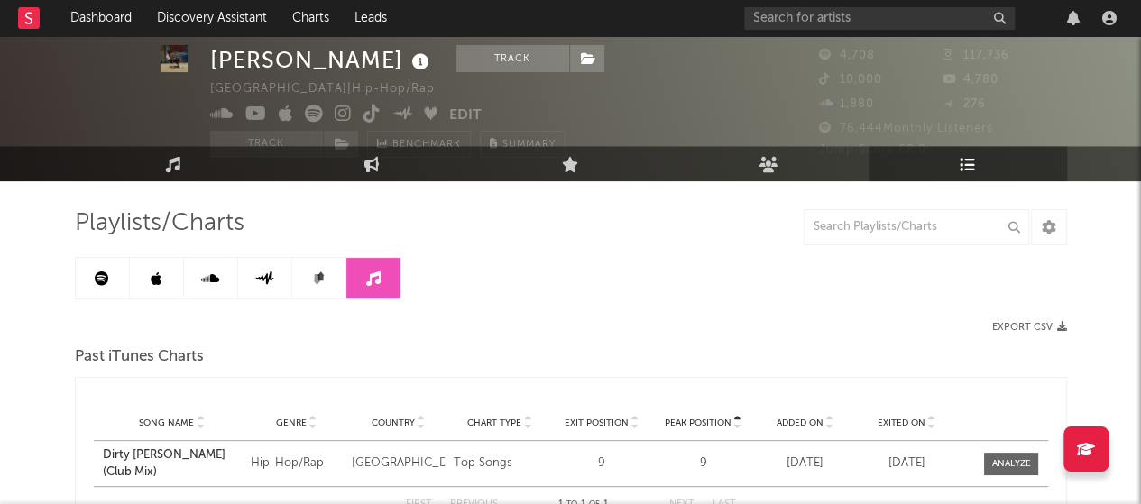
scroll to position [169, 0]
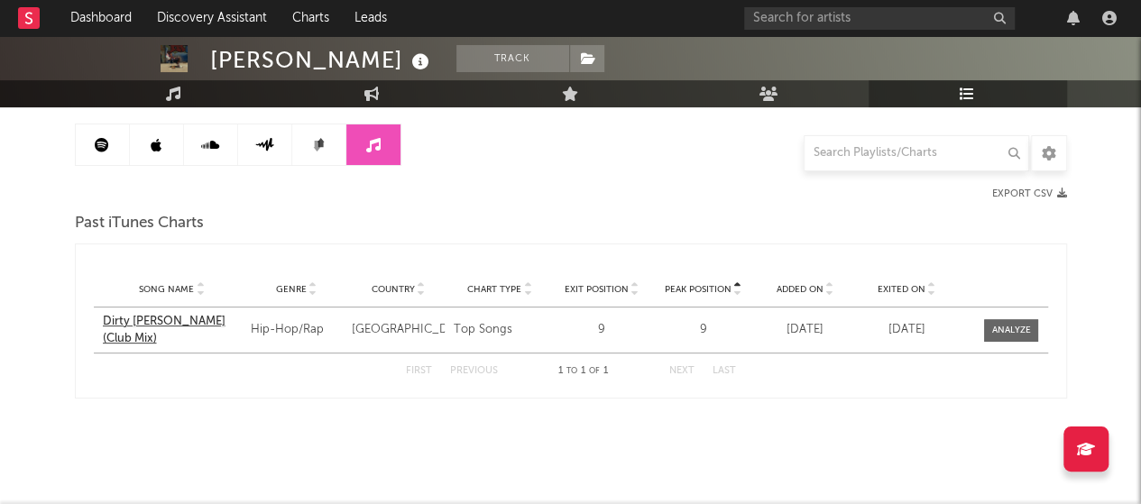
click at [162, 329] on div "Dirty [PERSON_NAME] (Club Mix)" at bounding box center [172, 330] width 139 height 35
click at [92, 143] on link at bounding box center [103, 144] width 54 height 41
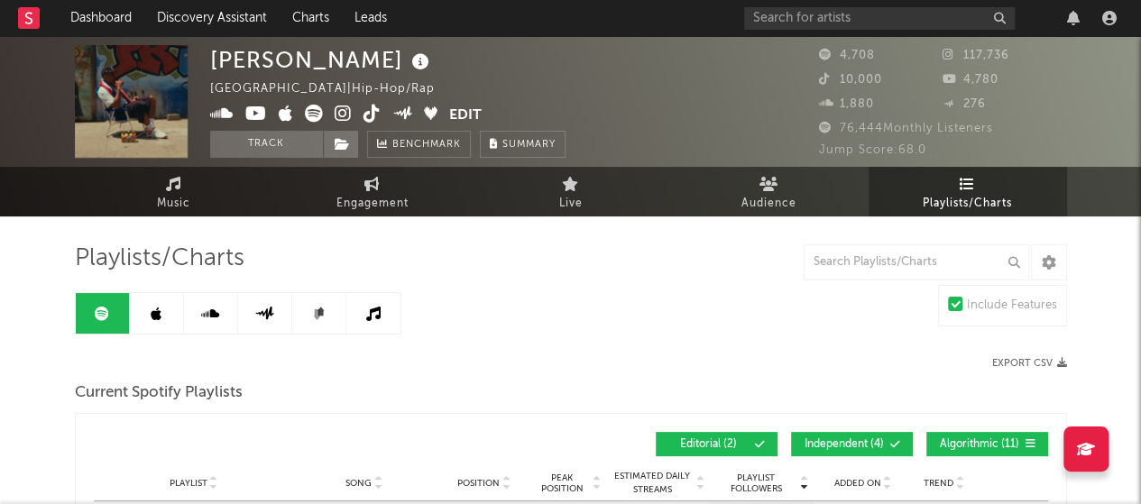
click at [1058, 358] on icon "button" at bounding box center [1062, 363] width 10 height 10
click at [592, 269] on div "Playlists/Charts" at bounding box center [571, 258] width 992 height 31
click at [279, 144] on button "Track" at bounding box center [266, 144] width 113 height 27
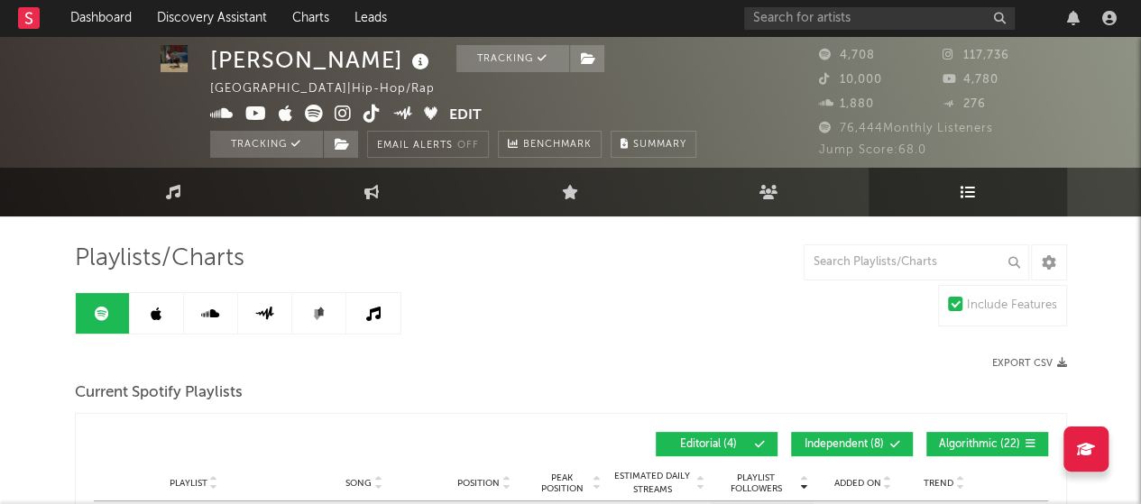
scroll to position [1, 0]
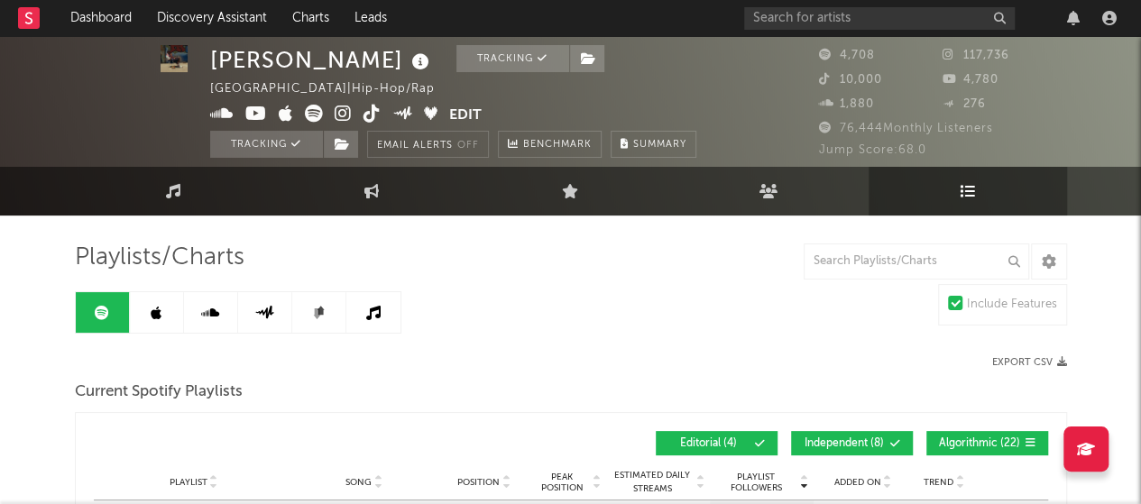
click at [419, 113] on span at bounding box center [330, 116] width 240 height 23
click at [429, 116] on icon at bounding box center [431, 113] width 14 height 14
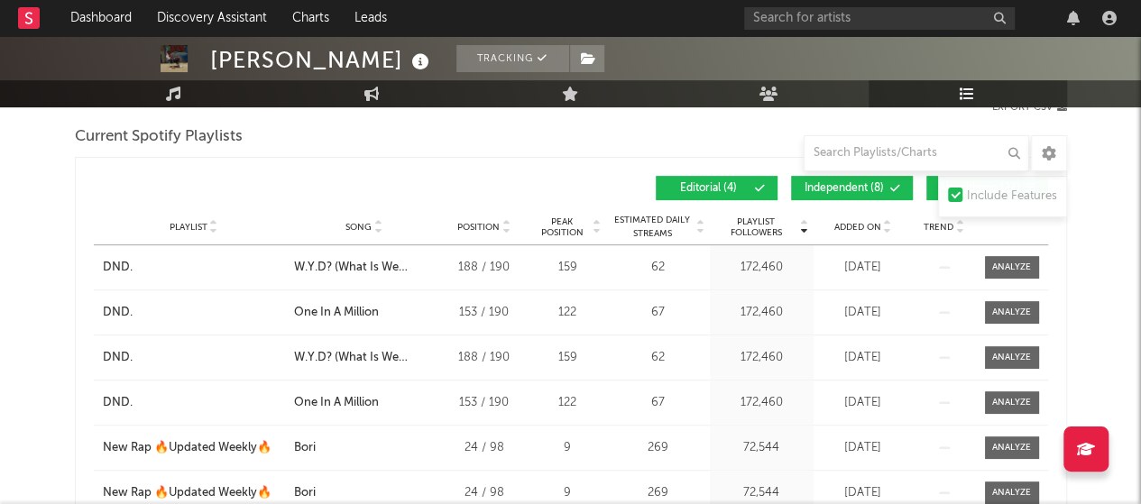
scroll to position [0, 0]
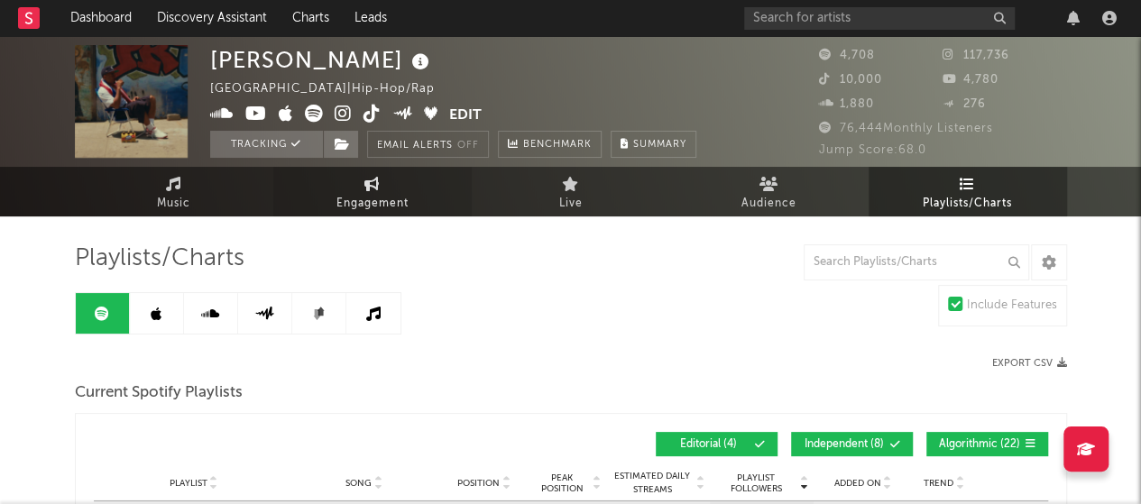
click at [368, 198] on span "Engagement" at bounding box center [372, 204] width 72 height 22
select select "1w"
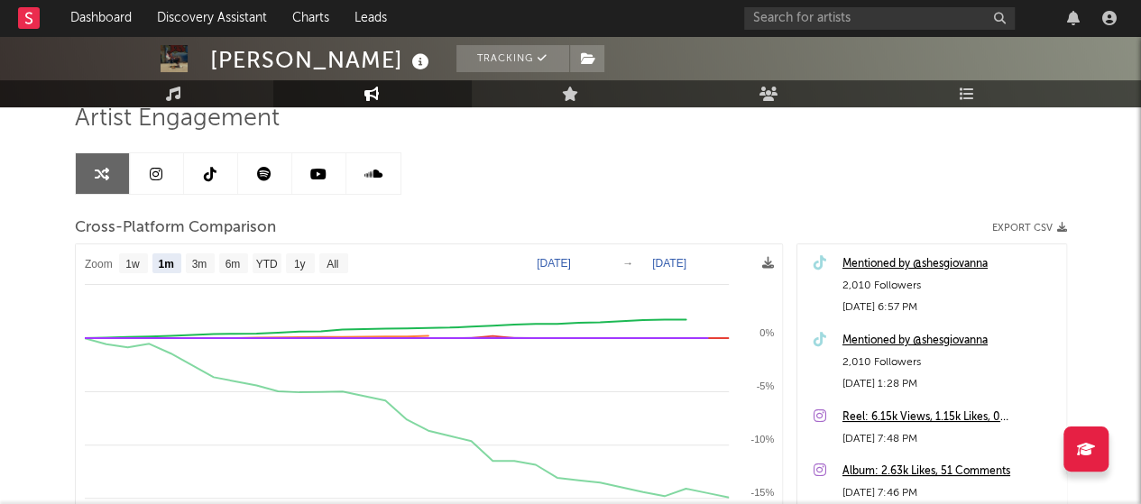
scroll to position [139, 0]
click at [332, 270] on text "All" at bounding box center [332, 265] width 12 height 13
select select "All"
type input "[DATE]"
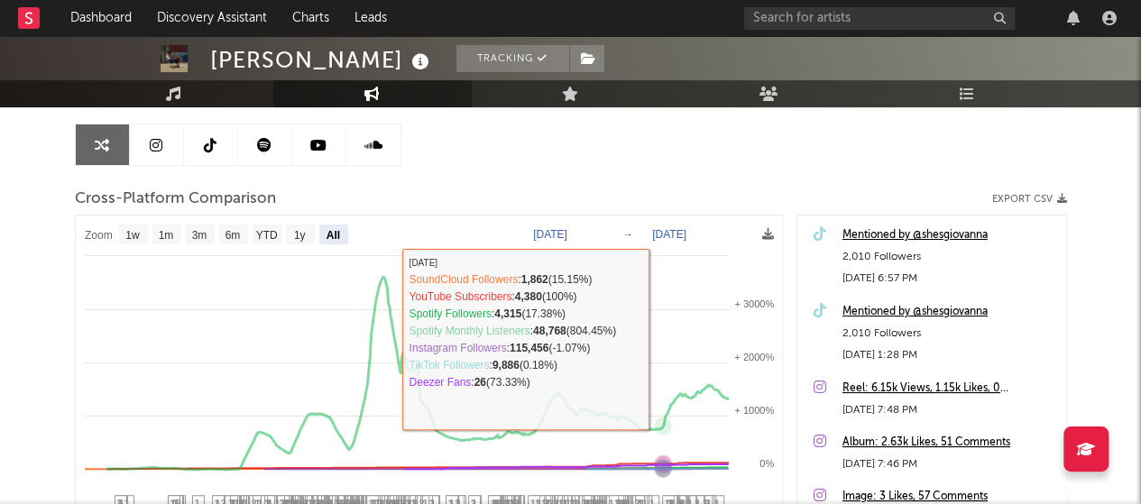
scroll to position [170, 0]
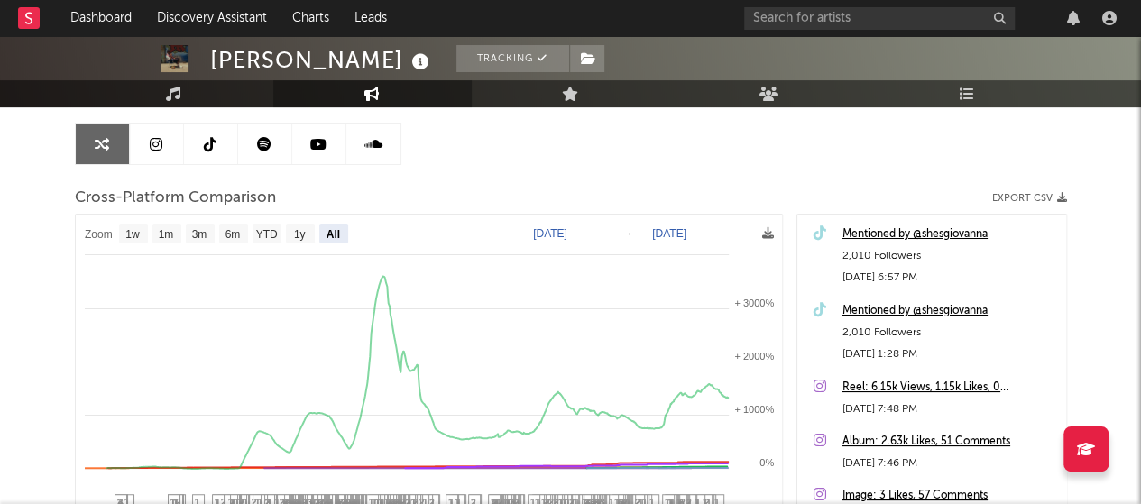
click at [923, 152] on div "Artist Engagement Cross-Platform Comparison Export CSV Zoom 1w 1m 3m 6m YTD 1y …" at bounding box center [571, 380] width 992 height 613
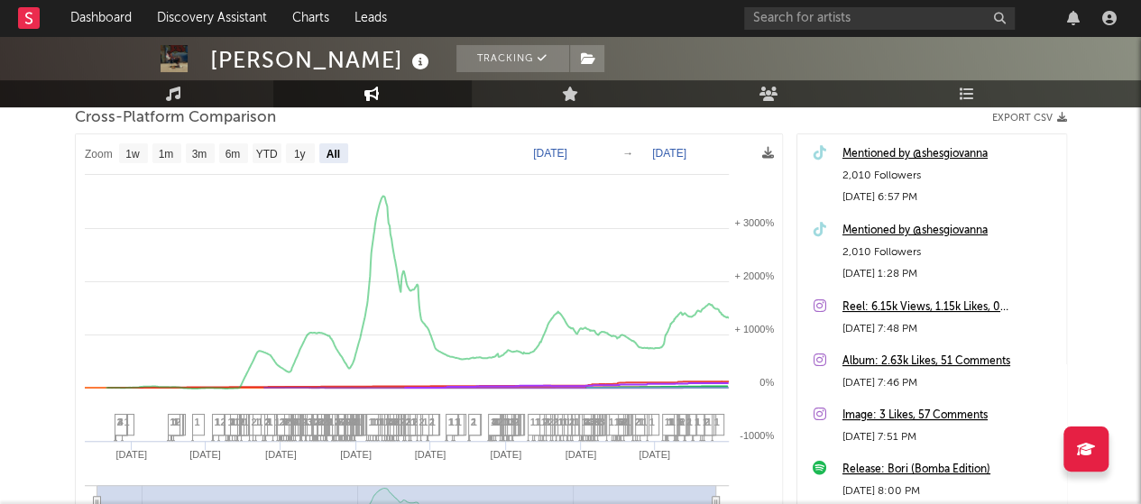
scroll to position [168, 0]
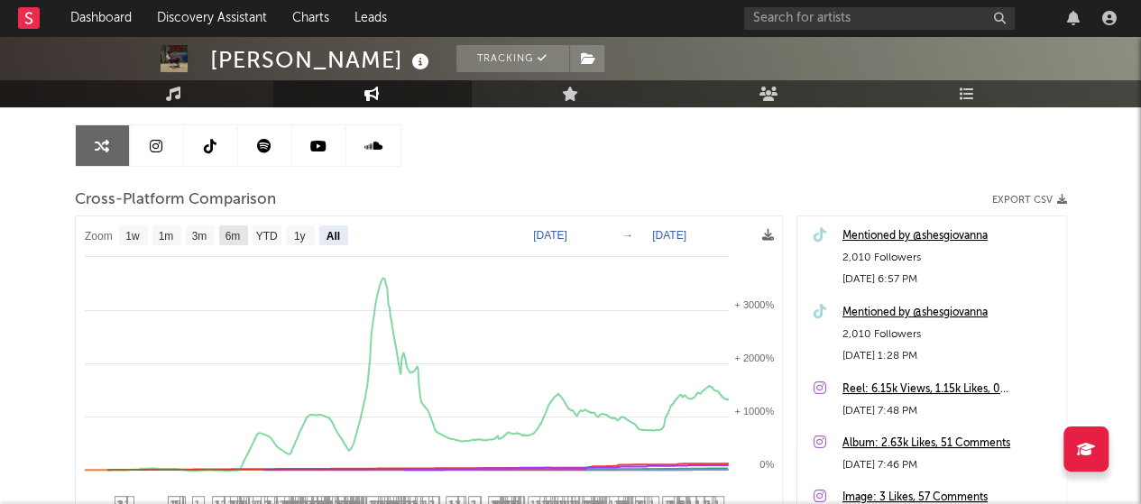
click at [234, 232] on text "6m" at bounding box center [232, 236] width 15 height 13
select select "6m"
type input "[DATE]"
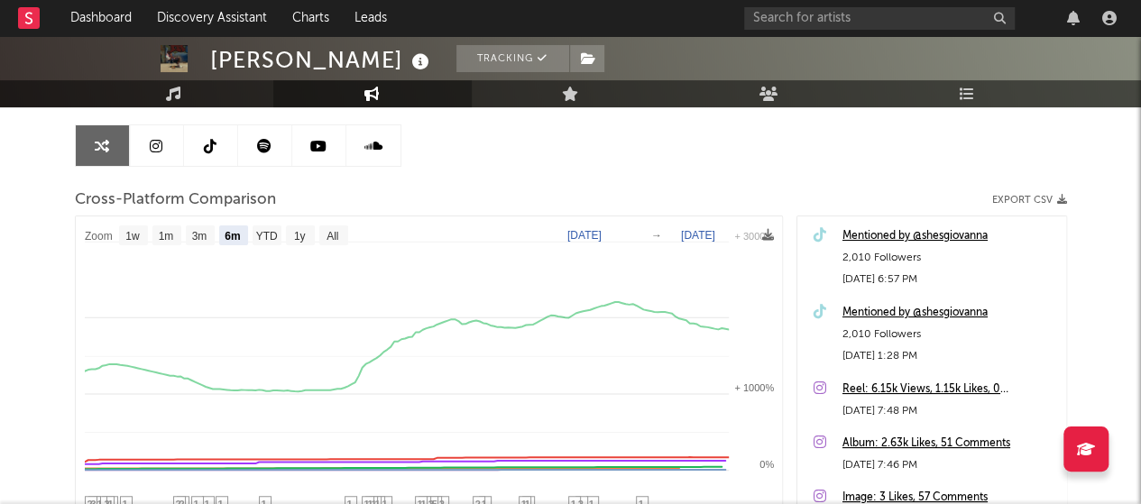
select select "6m"
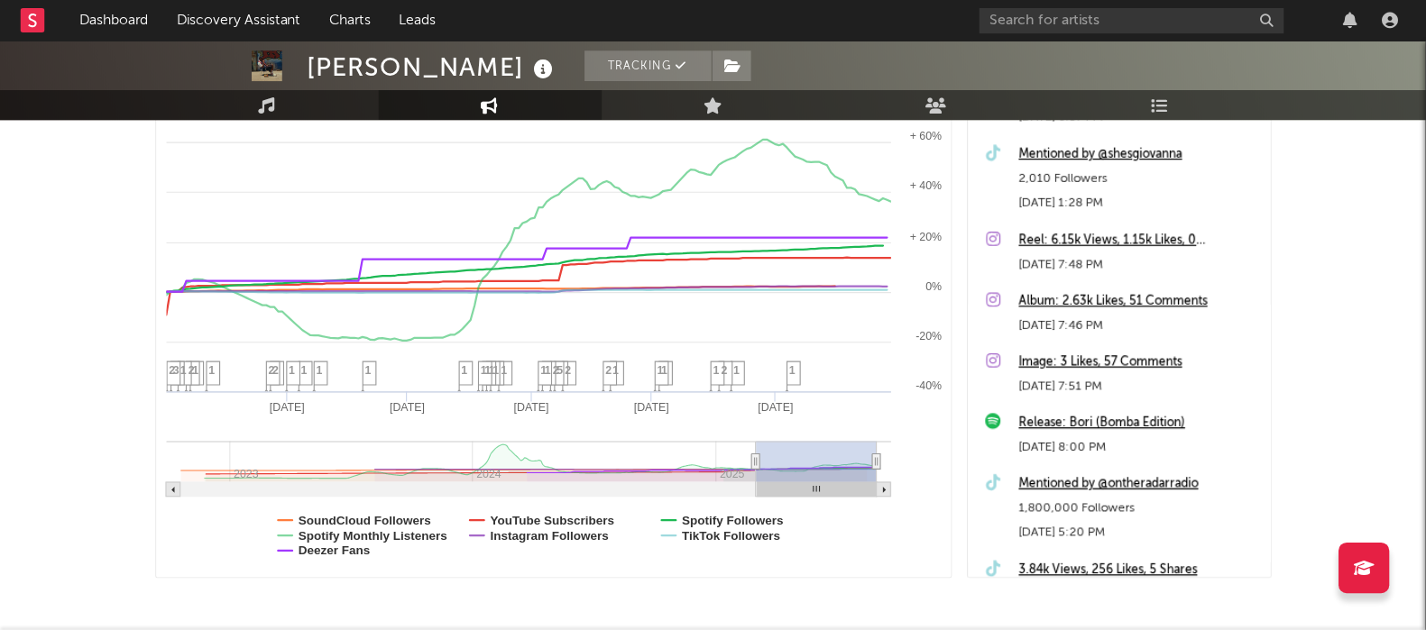
scroll to position [343, 0]
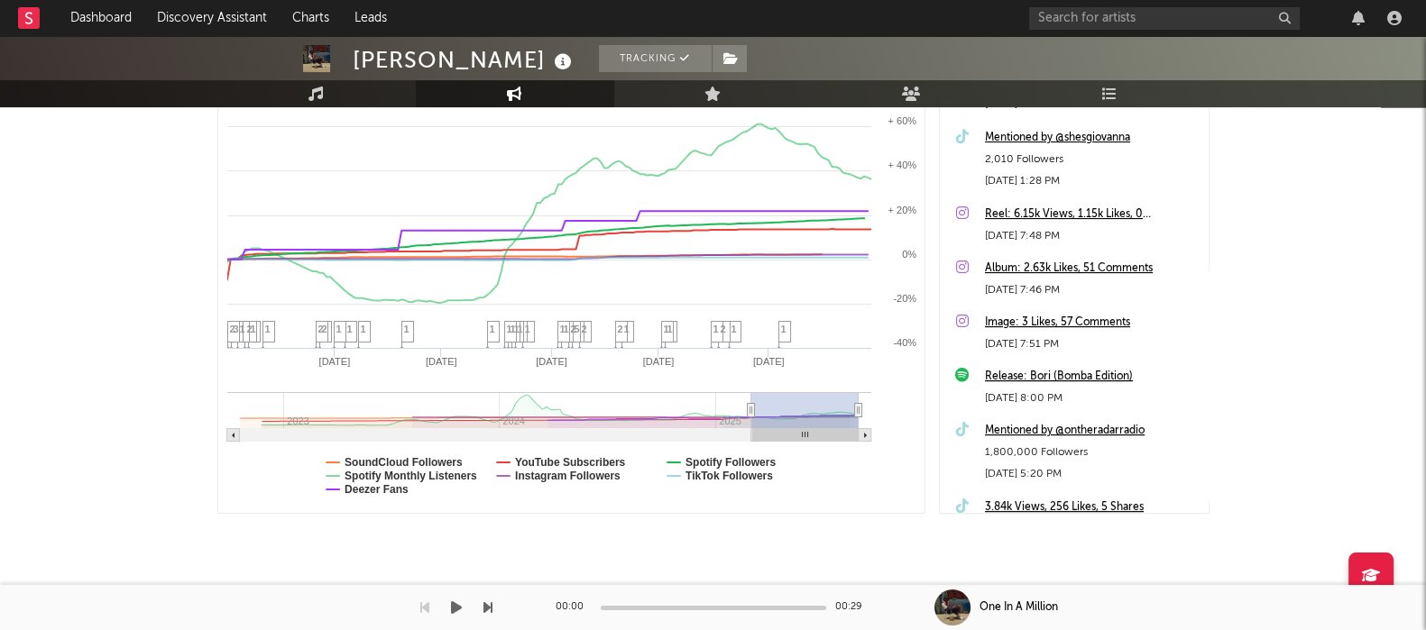
drag, startPoint x: 1105, startPoint y: 0, endPoint x: 916, endPoint y: 588, distance: 617.5
click at [916, 503] on div "[PERSON_NAME] Tracking [GEOGRAPHIC_DATA] | Hip-Hop/Rap Edit Tracking Email Aler…" at bounding box center [713, 166] width 1426 height 947
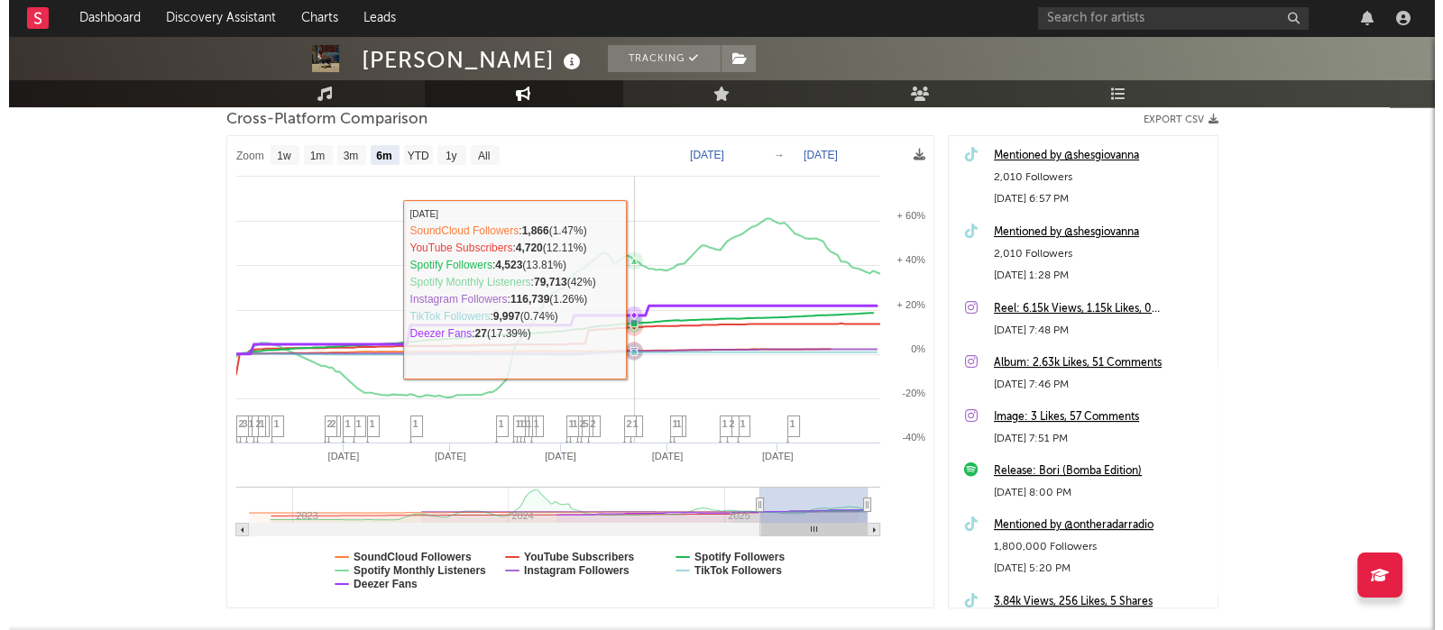
scroll to position [0, 0]
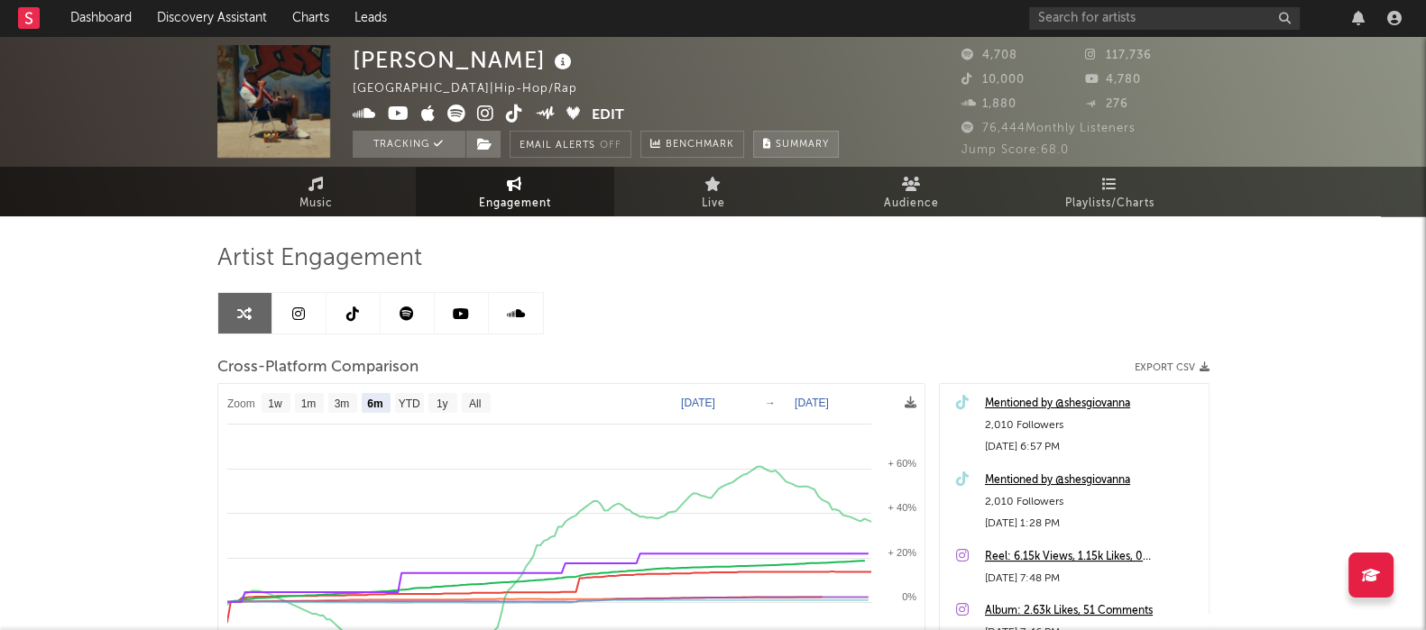
click at [777, 142] on span "Summary" at bounding box center [802, 145] width 53 height 10
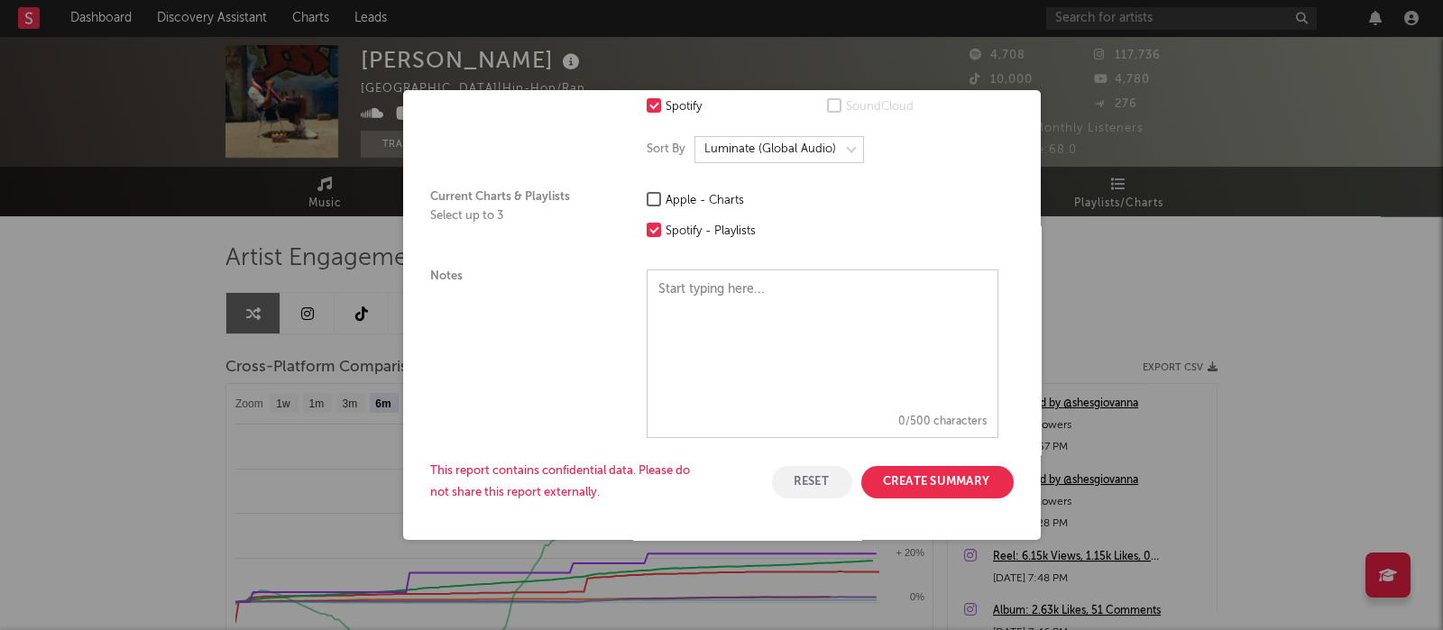
scroll to position [567, 0]
click at [651, 192] on div at bounding box center [654, 199] width 14 height 14
click at [647, 190] on input "Apple - Charts" at bounding box center [647, 201] width 0 height 22
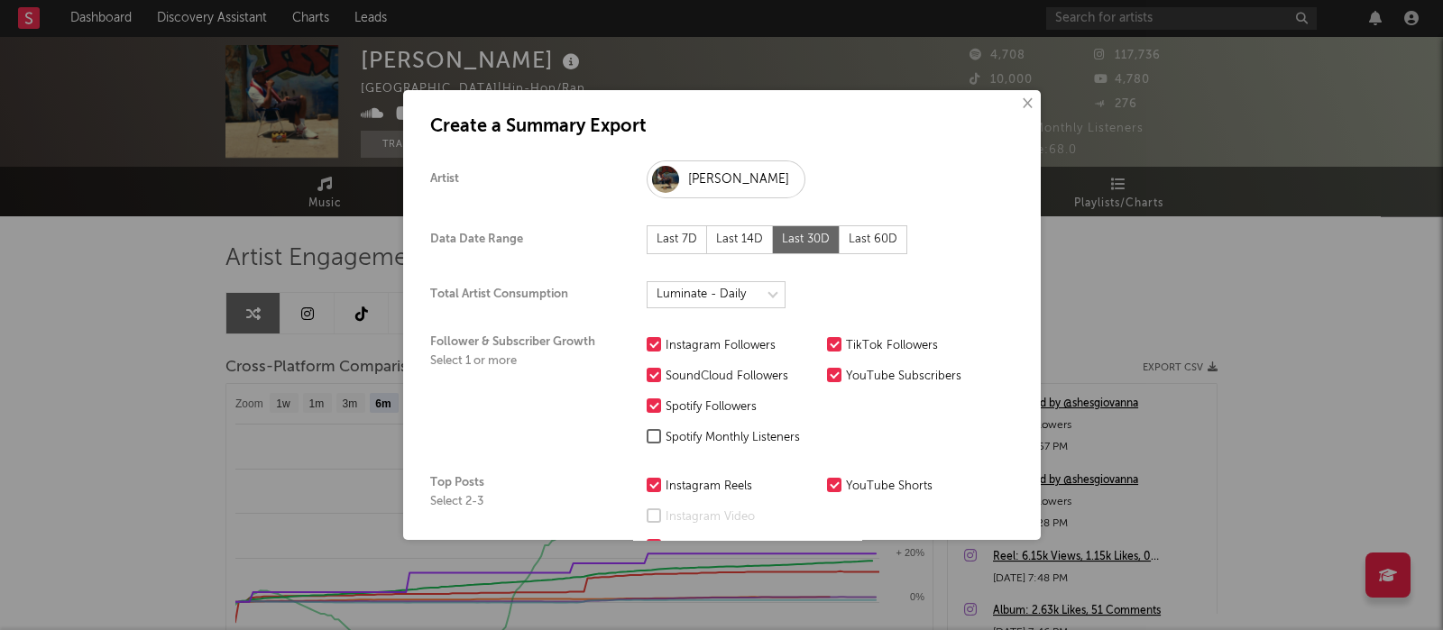
scroll to position [0, 0]
click at [740, 238] on div "Last 14D" at bounding box center [740, 240] width 66 height 29
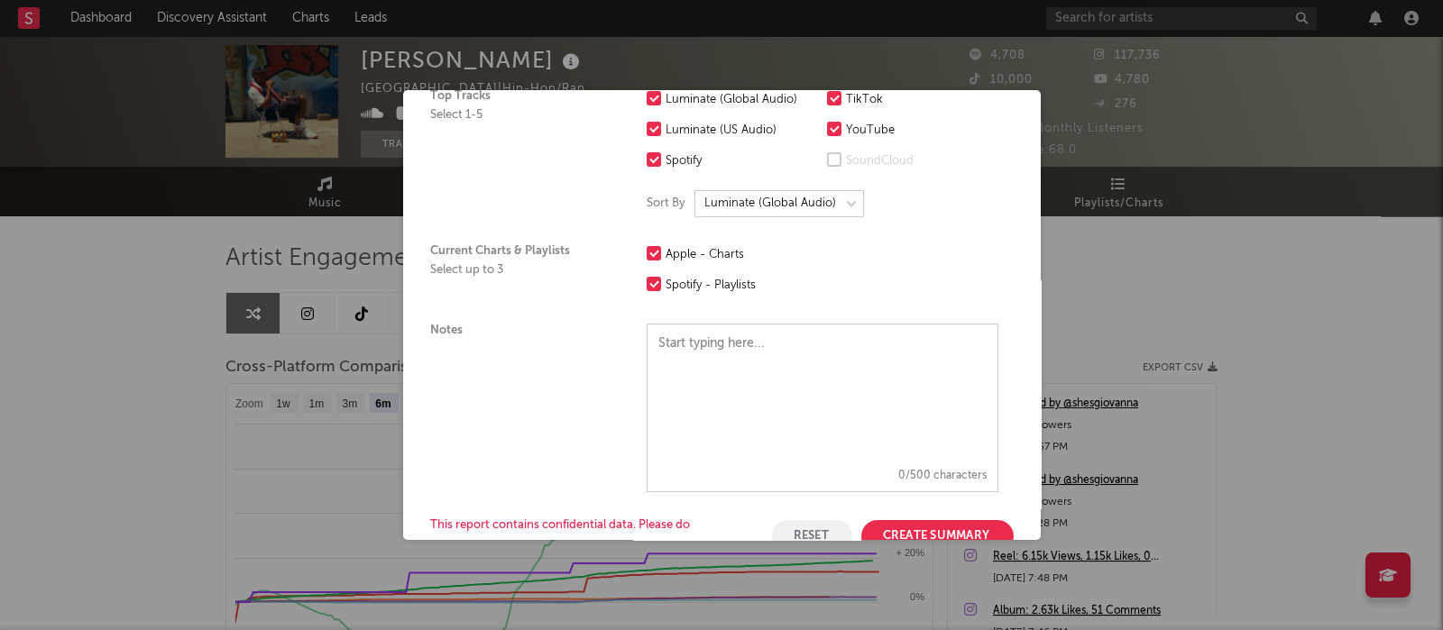
scroll to position [567, 0]
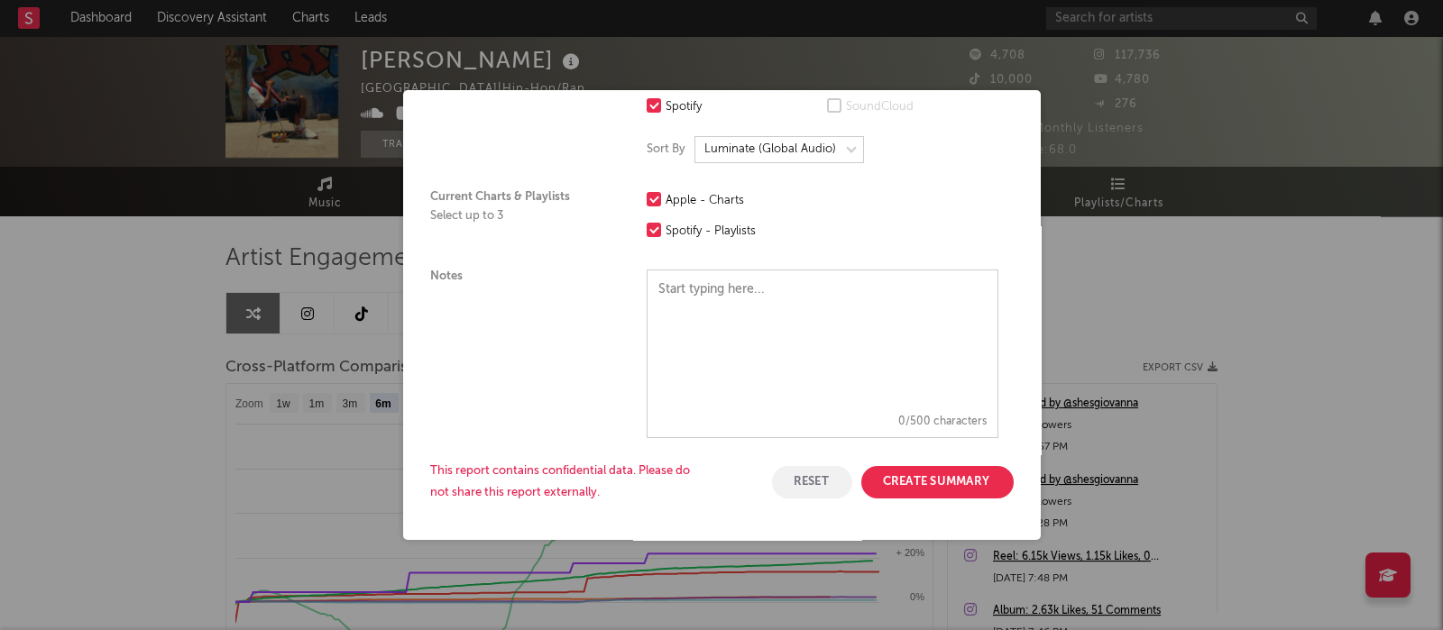
click at [937, 466] on button "Create Summary" at bounding box center [937, 482] width 152 height 32
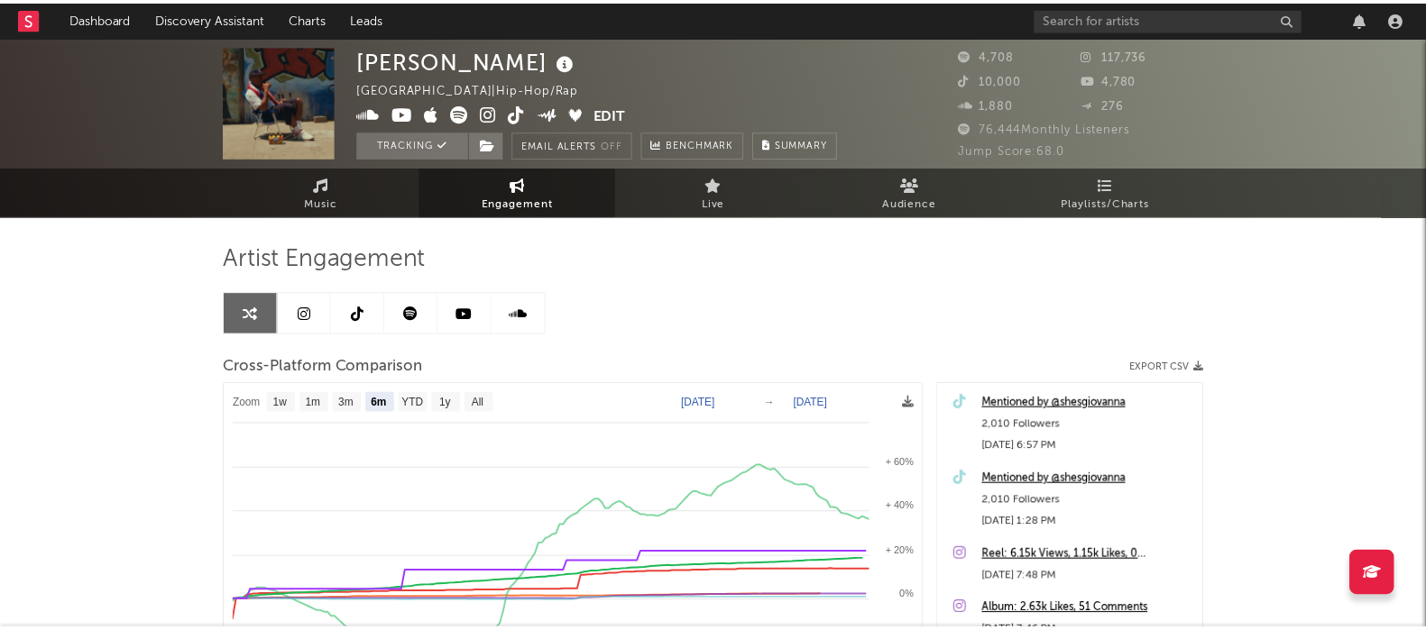
scroll to position [0, 0]
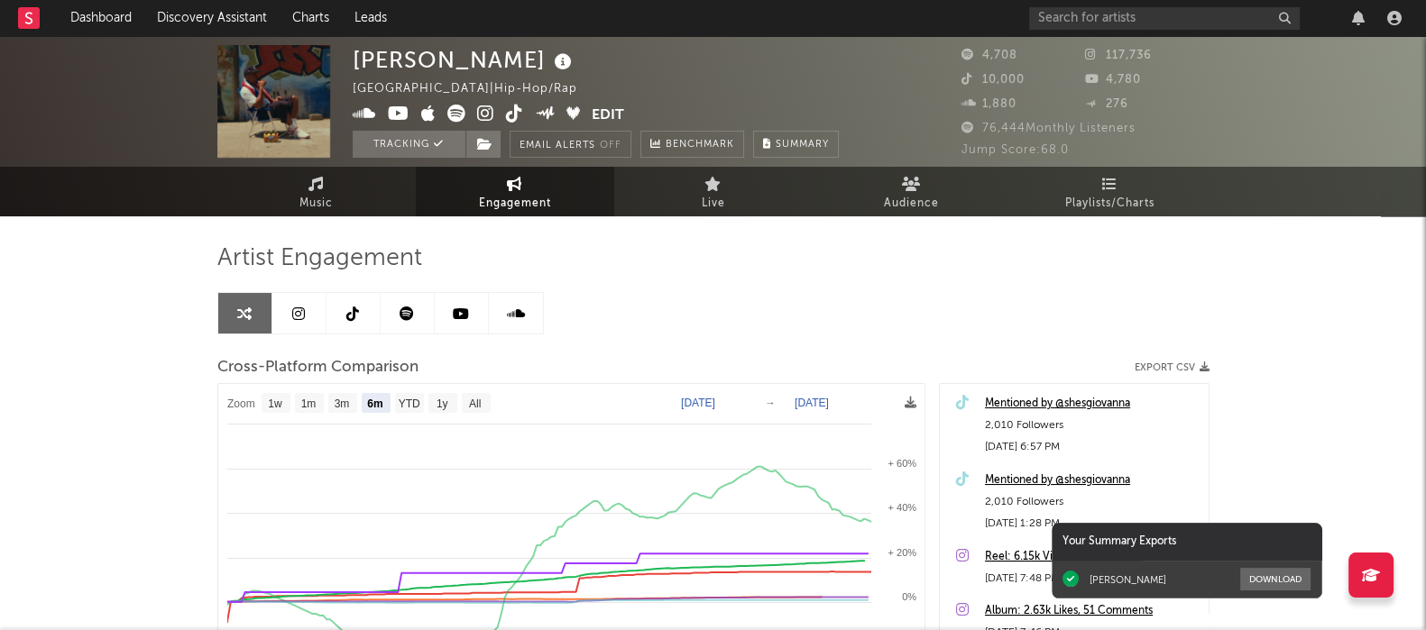
click at [1153, 503] on div "Your Summary Exports" at bounding box center [1187, 542] width 271 height 38
click at [1153, 503] on button "Download" at bounding box center [1275, 579] width 70 height 23
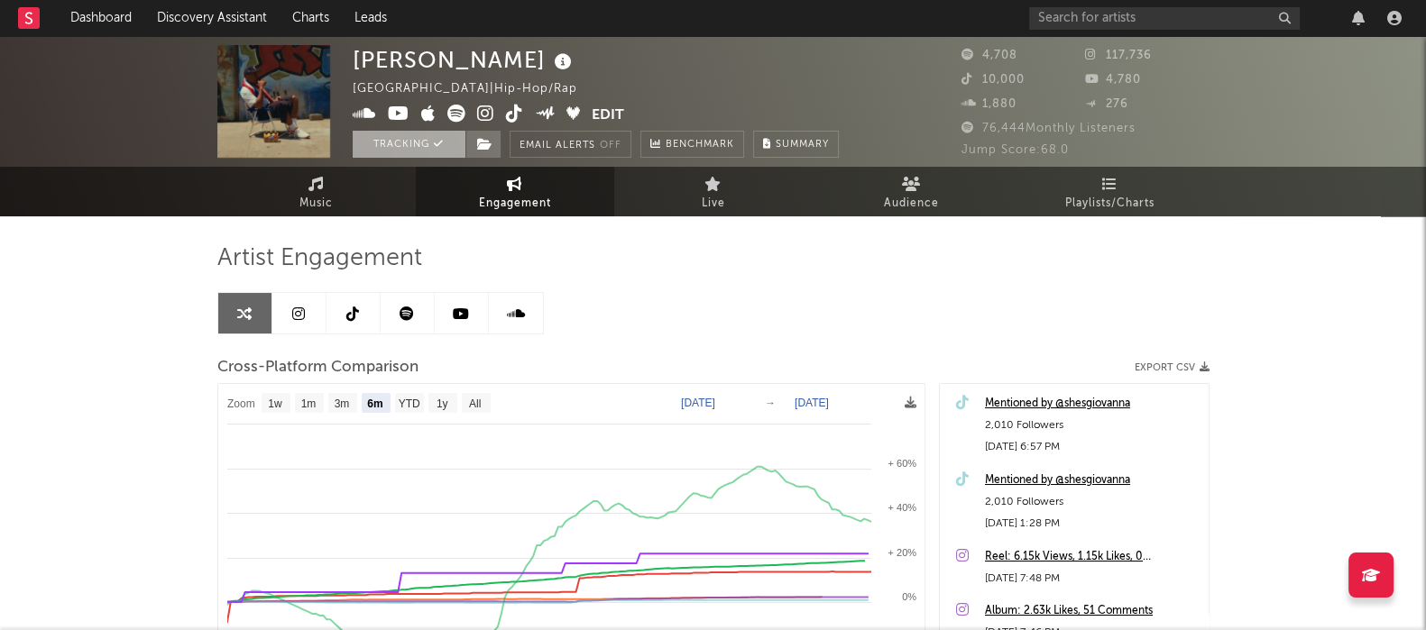
click at [439, 143] on icon at bounding box center [439, 144] width 10 height 10
select select "1w"
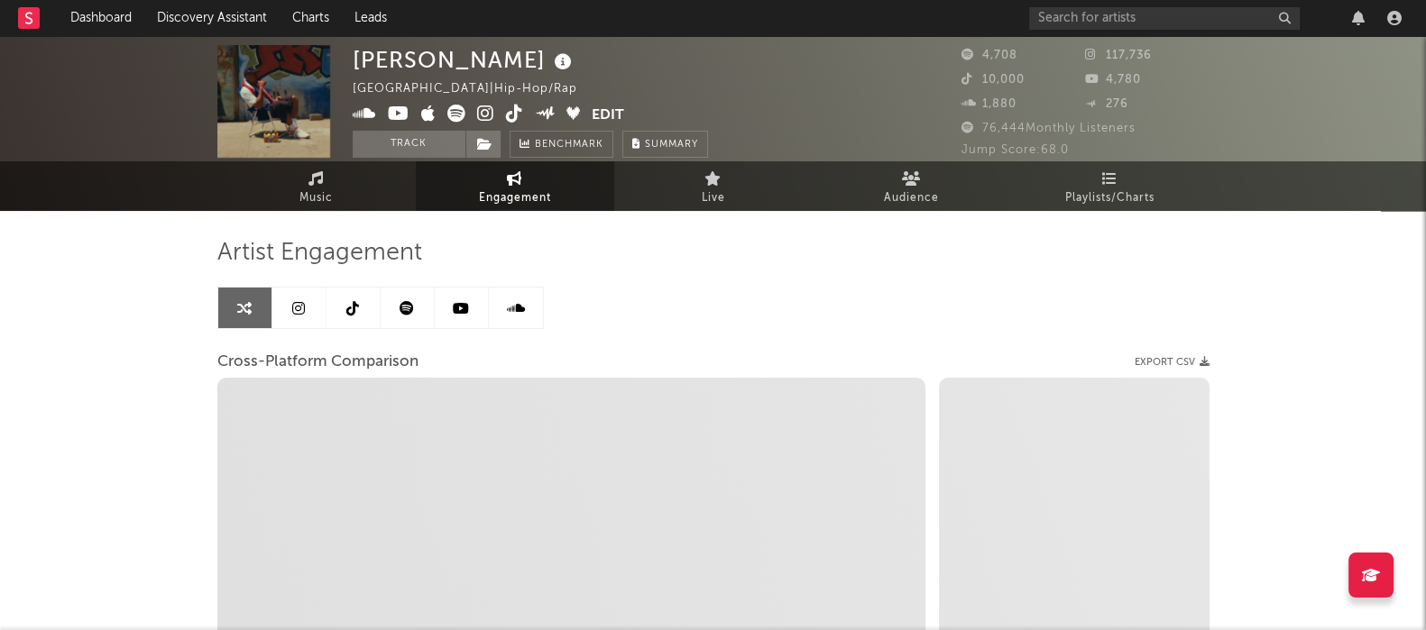
select select "1m"
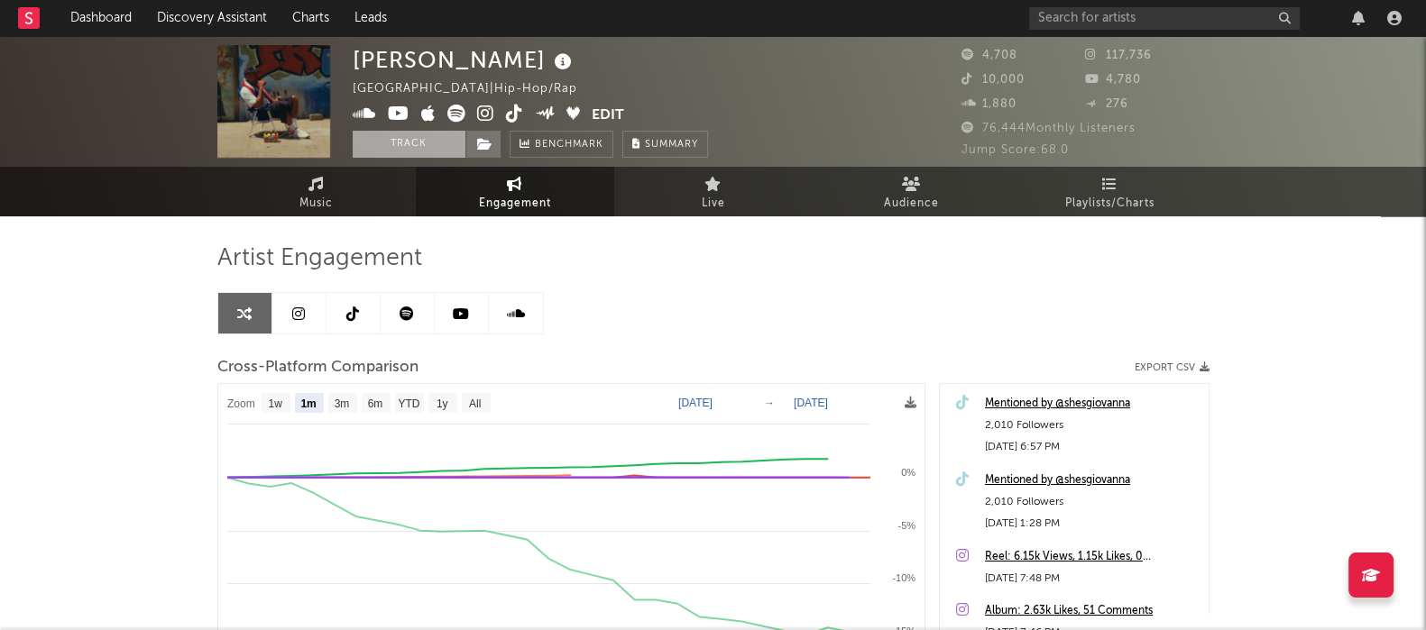
click at [424, 138] on button "Track" at bounding box center [409, 144] width 113 height 27
select select "1w"
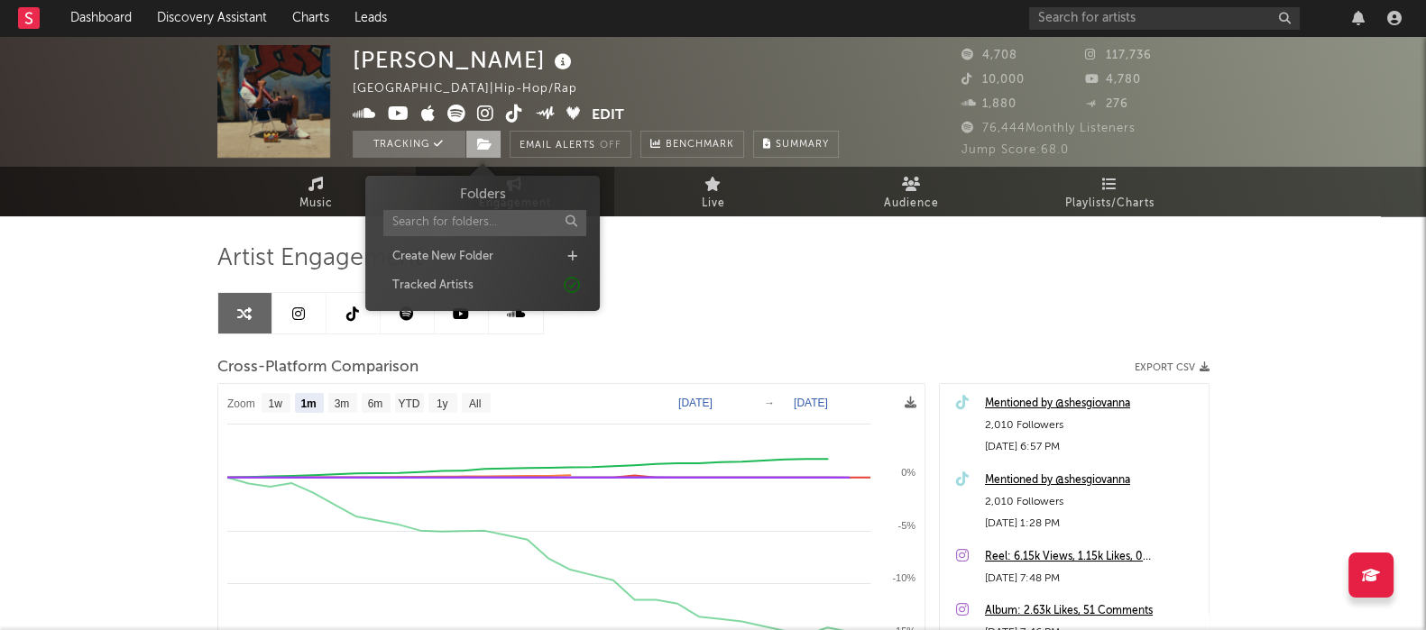
click at [490, 140] on icon at bounding box center [484, 144] width 15 height 13
click at [717, 254] on div "Artist Engagement" at bounding box center [713, 258] width 992 height 31
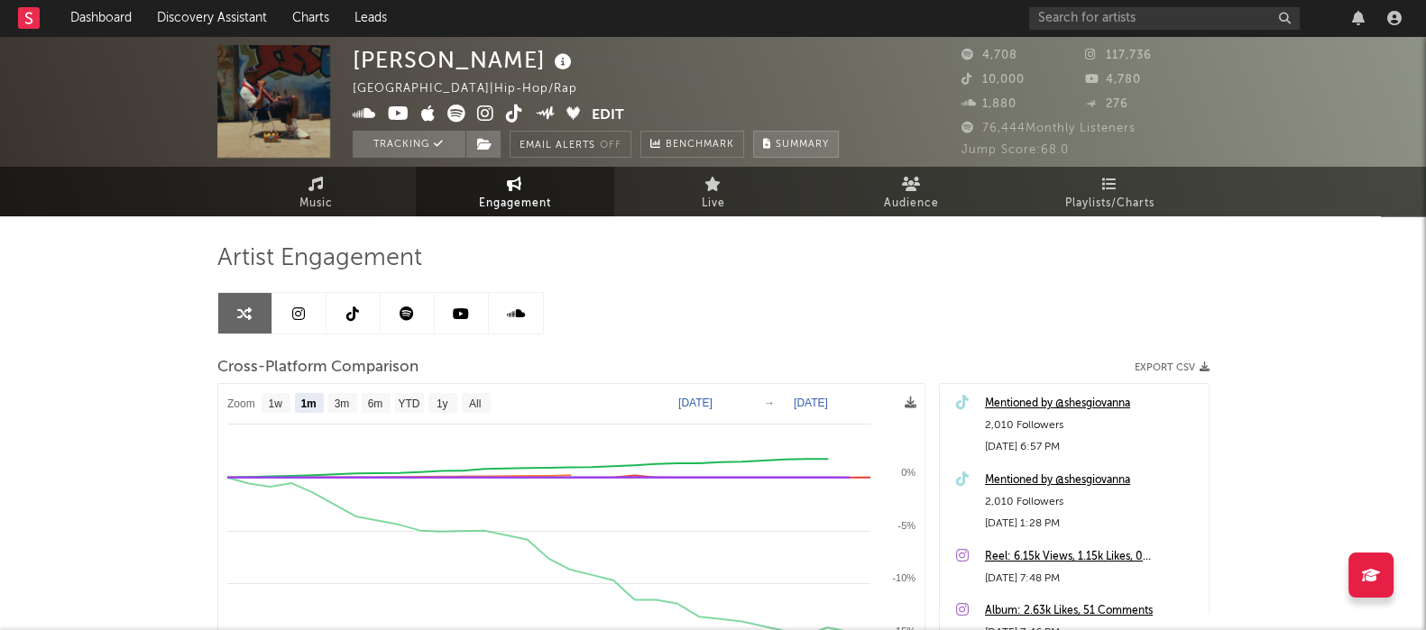
click at [780, 142] on span "Summary" at bounding box center [802, 145] width 53 height 10
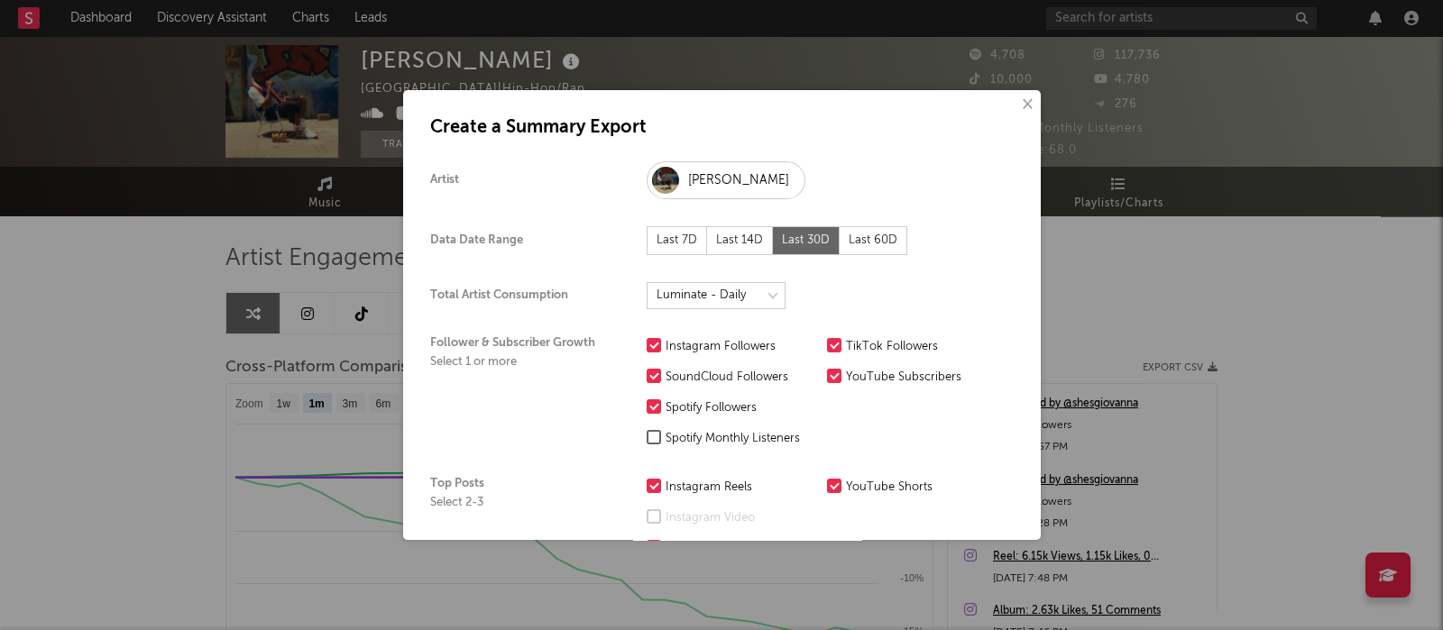
click at [1022, 106] on div "× Create a Summary Export Artist [PERSON_NAME] Data Date Range Last 7D Last 14D…" at bounding box center [722, 315] width 638 height 450
click at [1016, 106] on button "×" at bounding box center [1026, 105] width 20 height 20
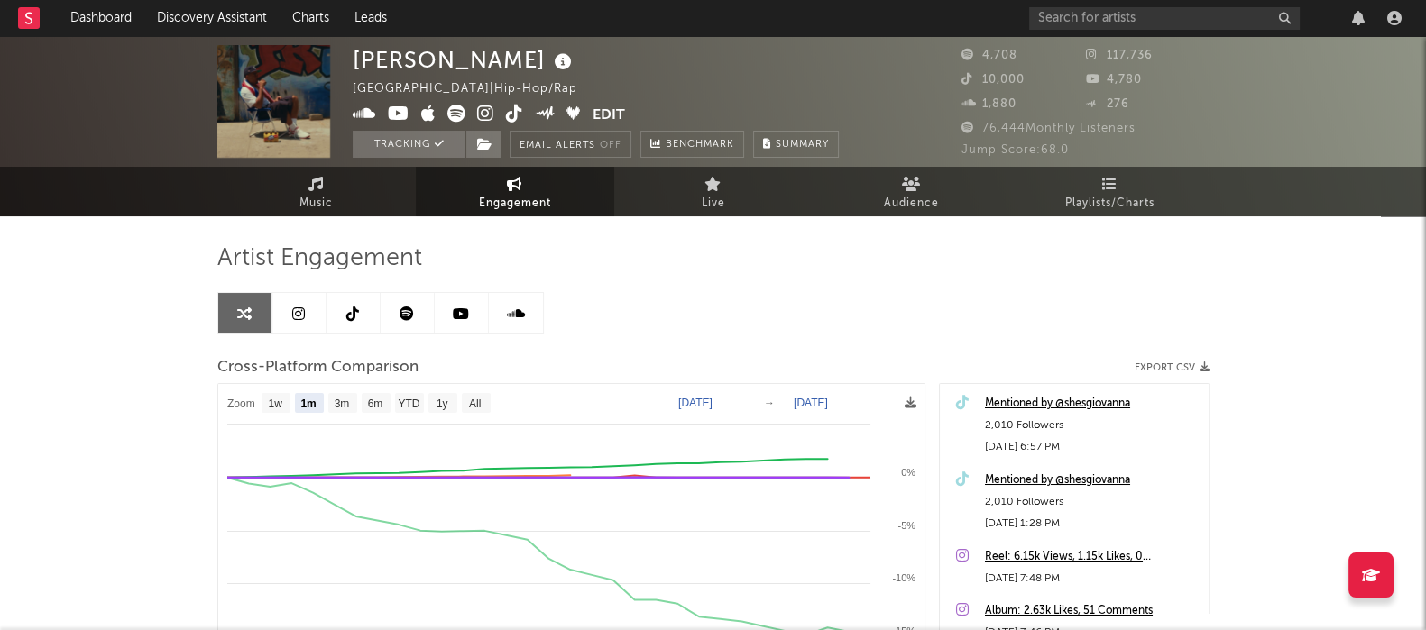
click at [1037, 299] on div "Artist Engagement Cross-Platform Comparison Export CSV Zoom 1w 1m 3m 6m YTD 1y …" at bounding box center [713, 549] width 992 height 613
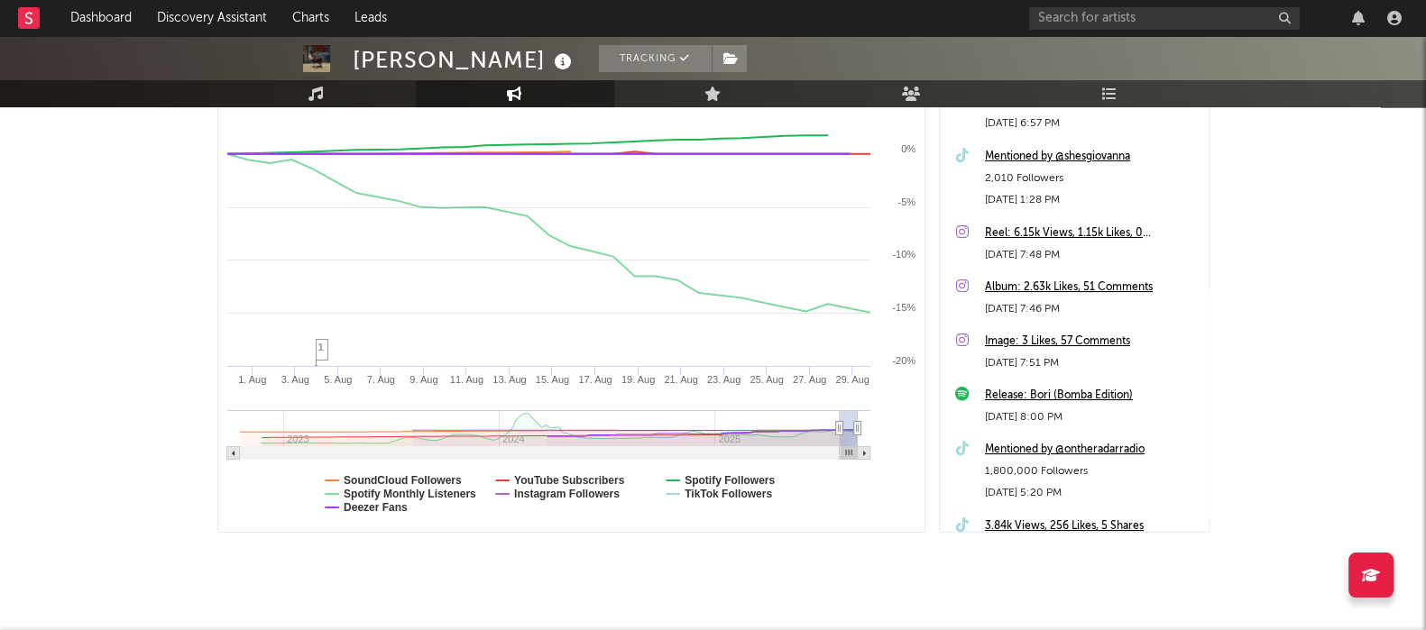
scroll to position [352, 0]
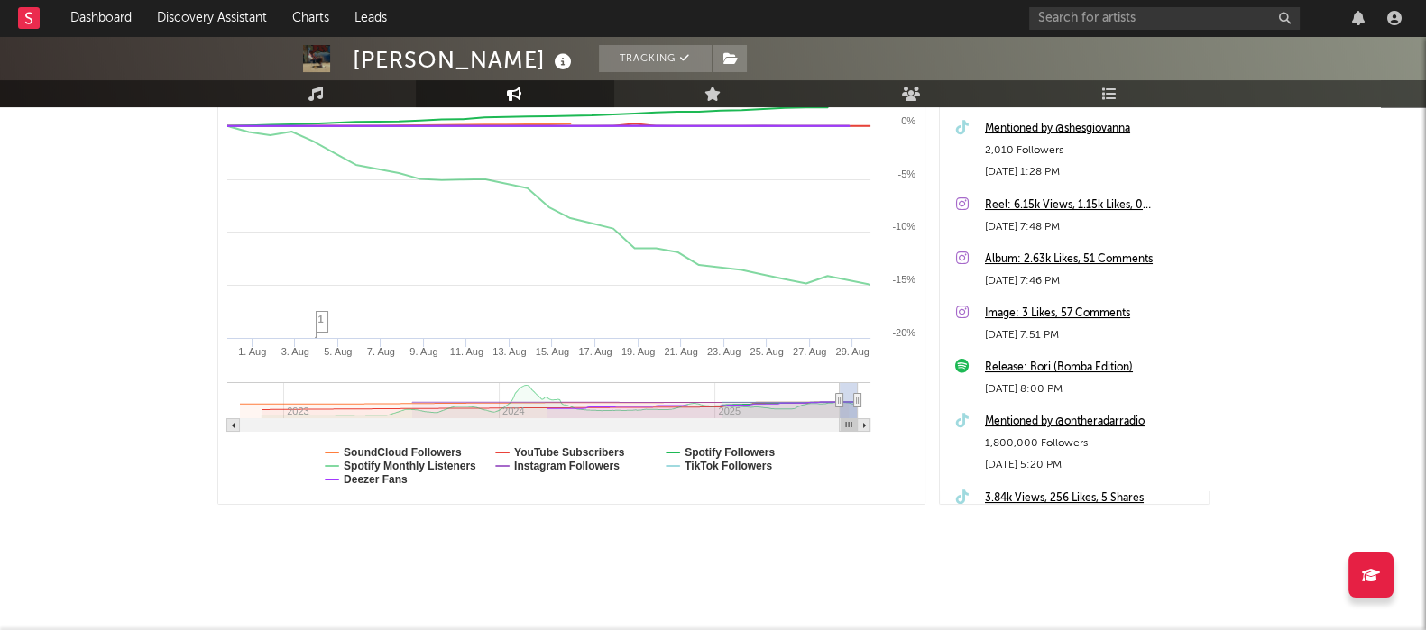
click at [1153, 446] on div "[PERSON_NAME] Tracking [GEOGRAPHIC_DATA] | Hip-Hop/Rap Edit Tracking Email Aler…" at bounding box center [713, 157] width 1426 height 947
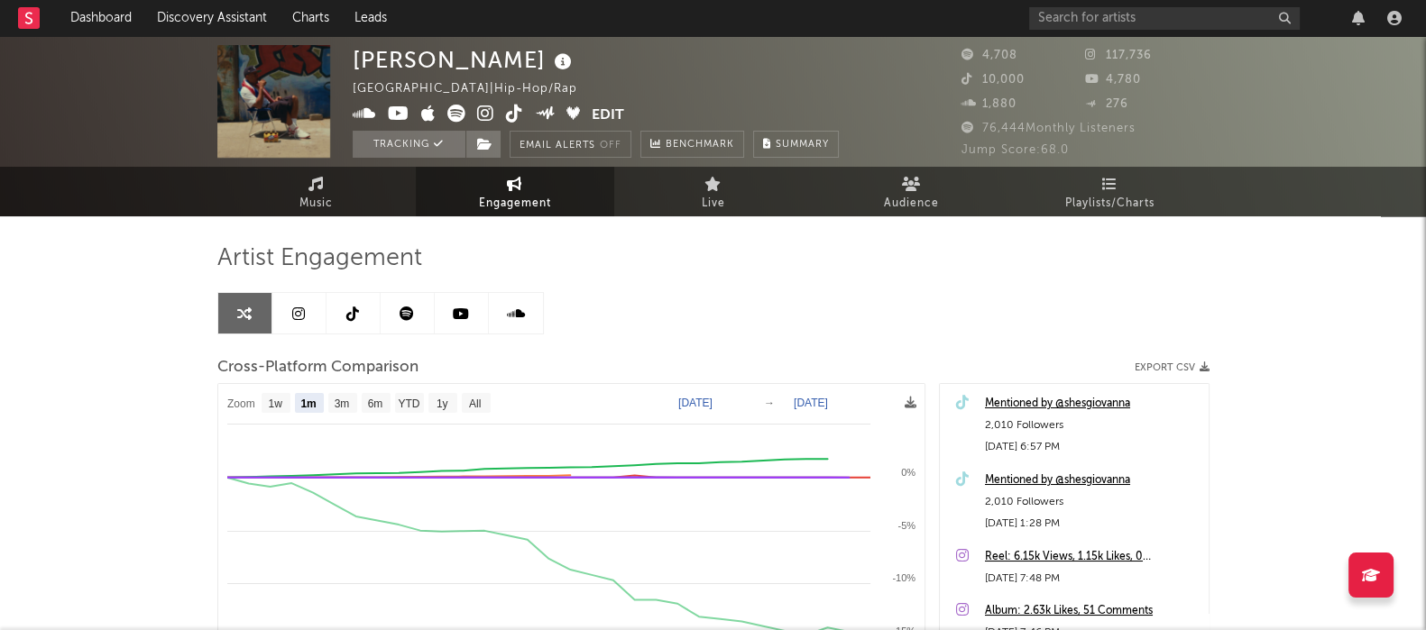
click at [891, 275] on div "Artist Engagement Cross-Platform Comparison Export CSV Zoom 1w 1m 3m 6m YTD 1y …" at bounding box center [713, 549] width 992 height 613
click at [479, 409] on text "All" at bounding box center [474, 404] width 12 height 13
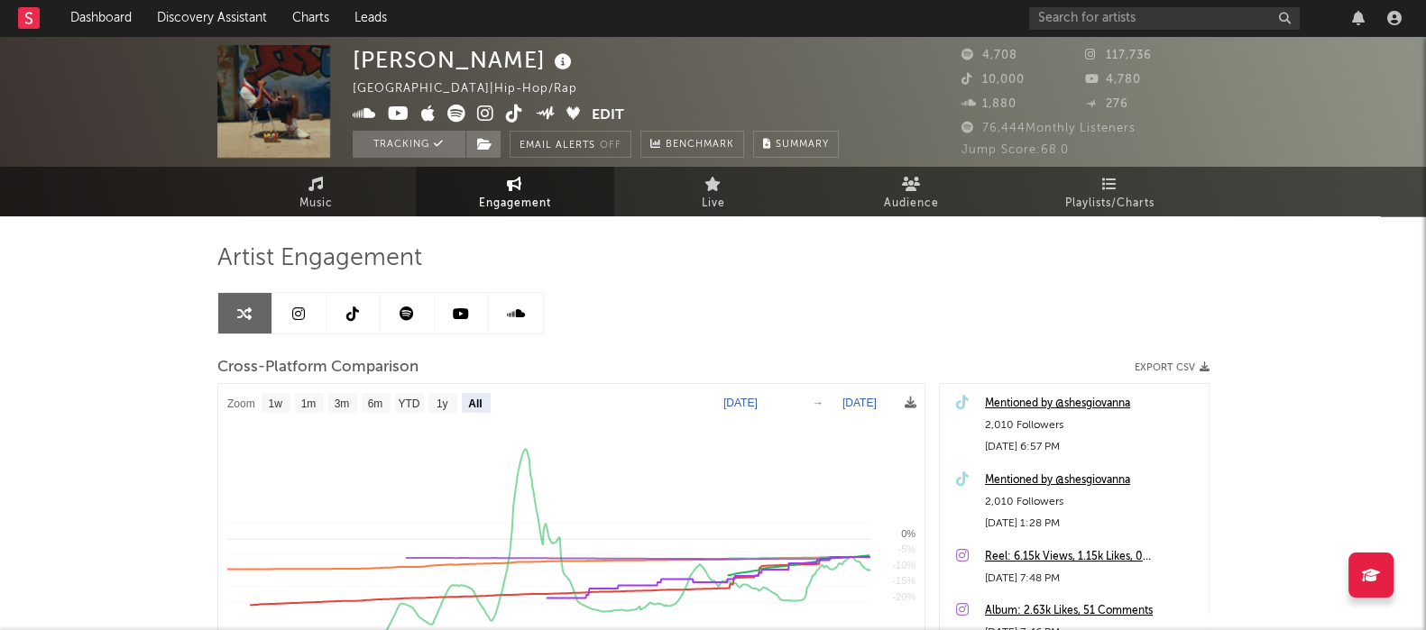
select select "All"
type input "[DATE]"
select select "All"
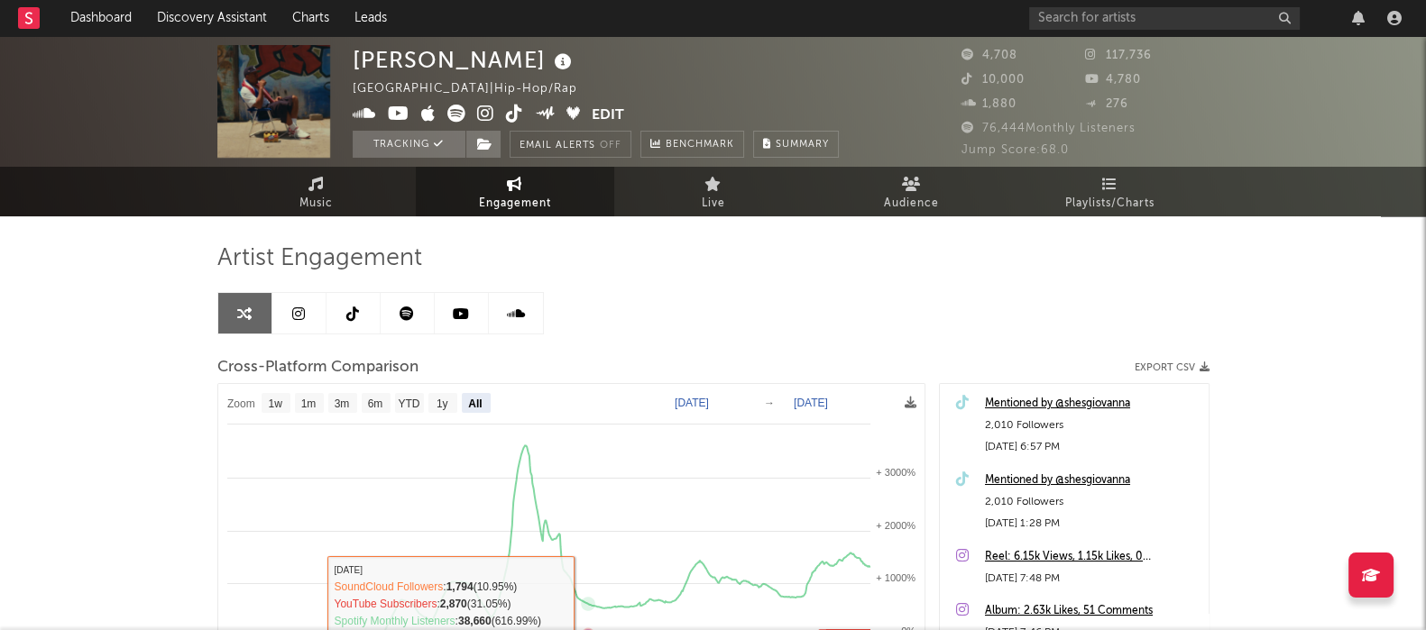
scroll to position [1, 0]
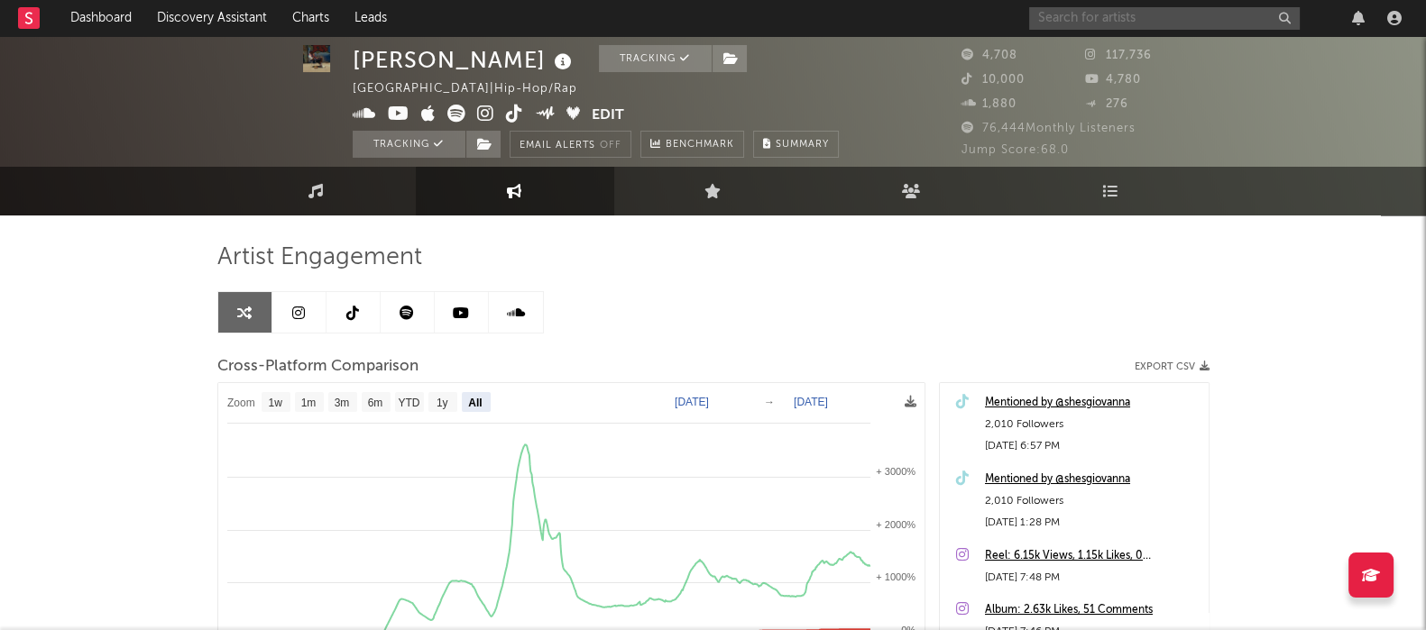
click at [1111, 11] on input "text" at bounding box center [1164, 18] width 271 height 23
type input "mobb deep"
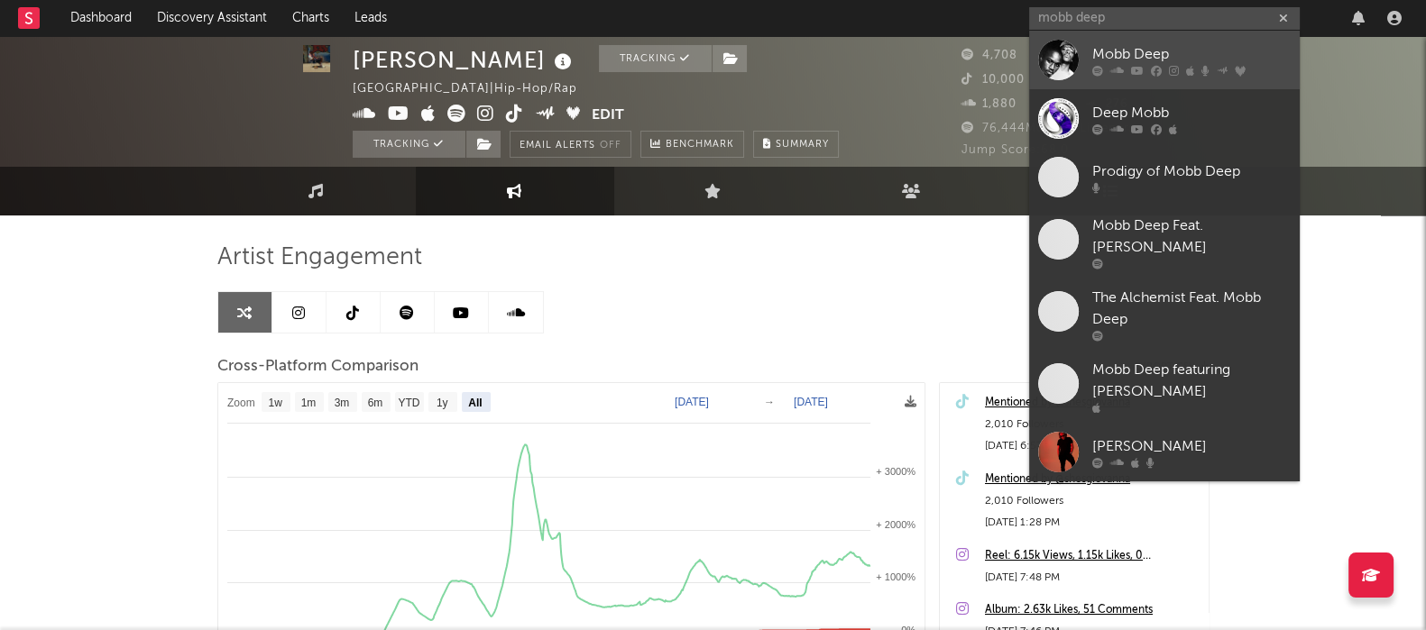
click at [1153, 58] on div "Mobb Deep" at bounding box center [1191, 54] width 198 height 22
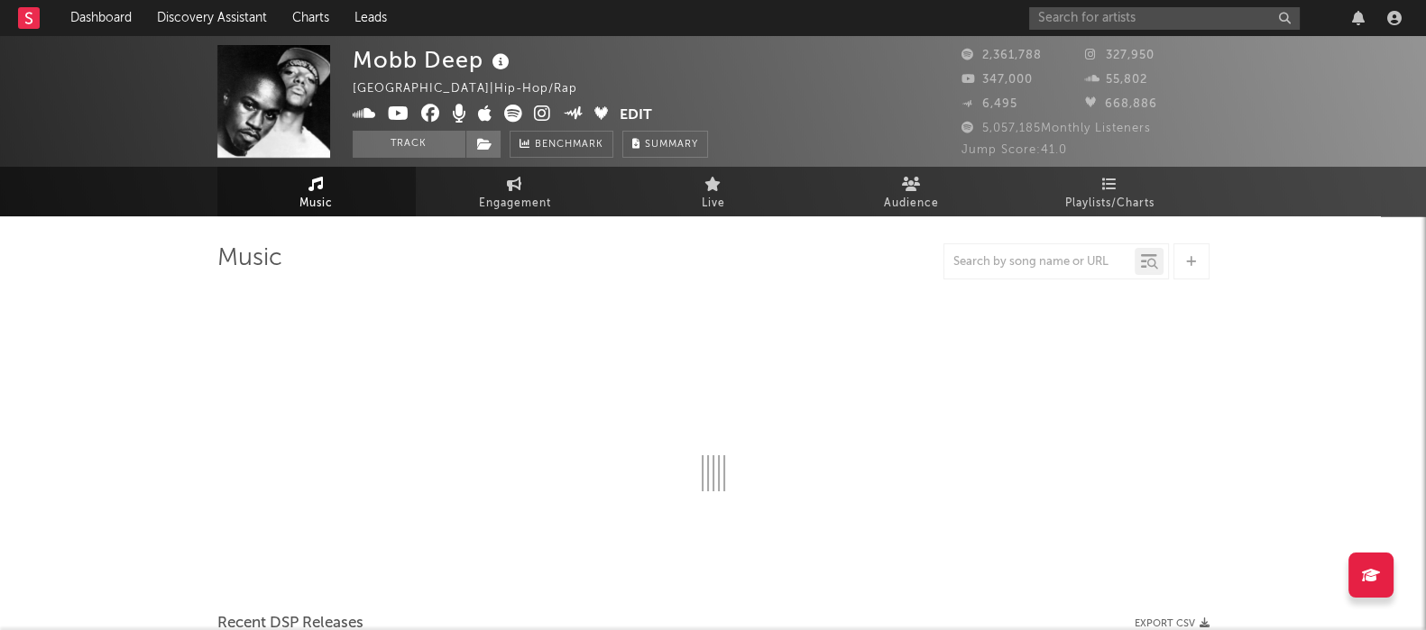
select select "6m"
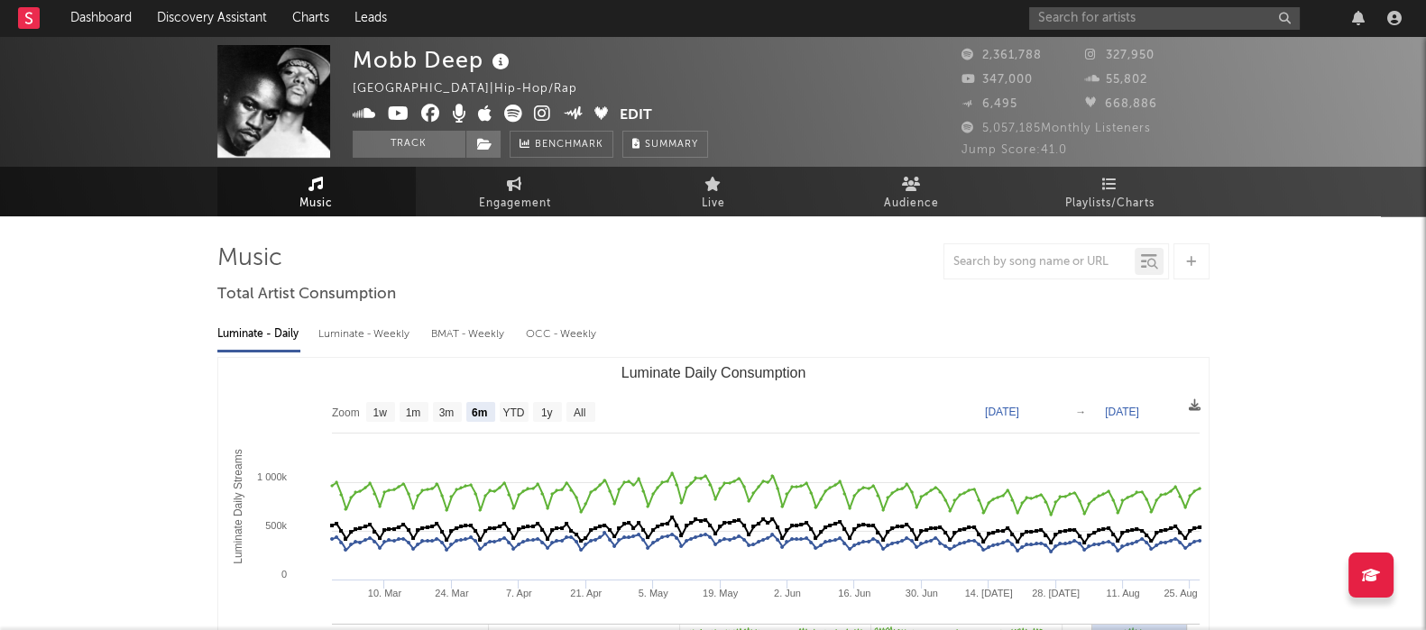
select select "6m"
click at [321, 200] on span "Music" at bounding box center [315, 204] width 33 height 22
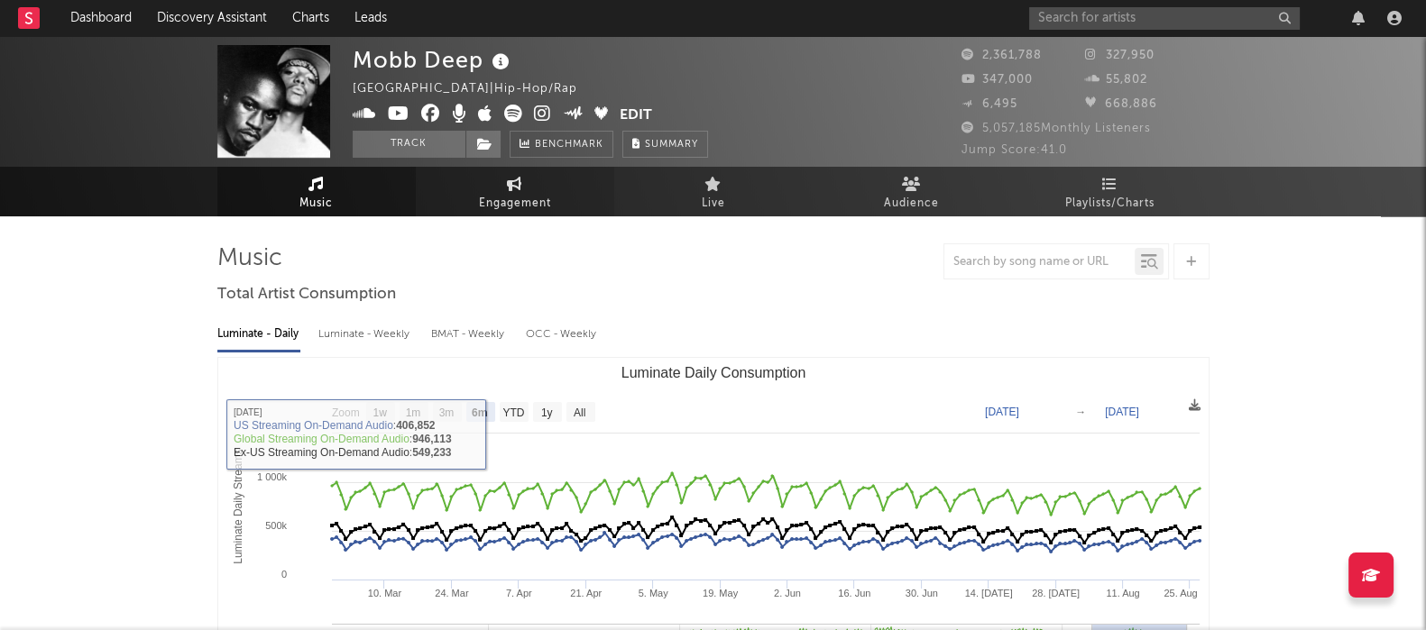
click at [543, 200] on span "Engagement" at bounding box center [515, 204] width 72 height 22
select select "1w"
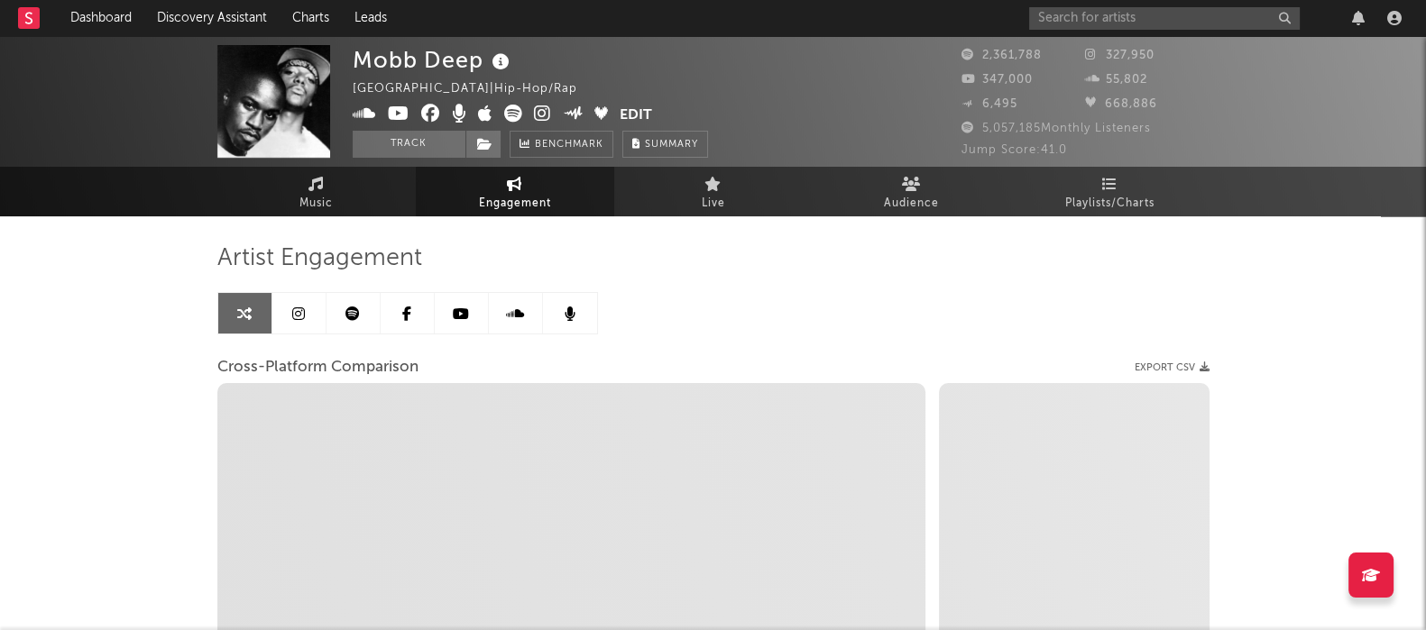
select select "1m"
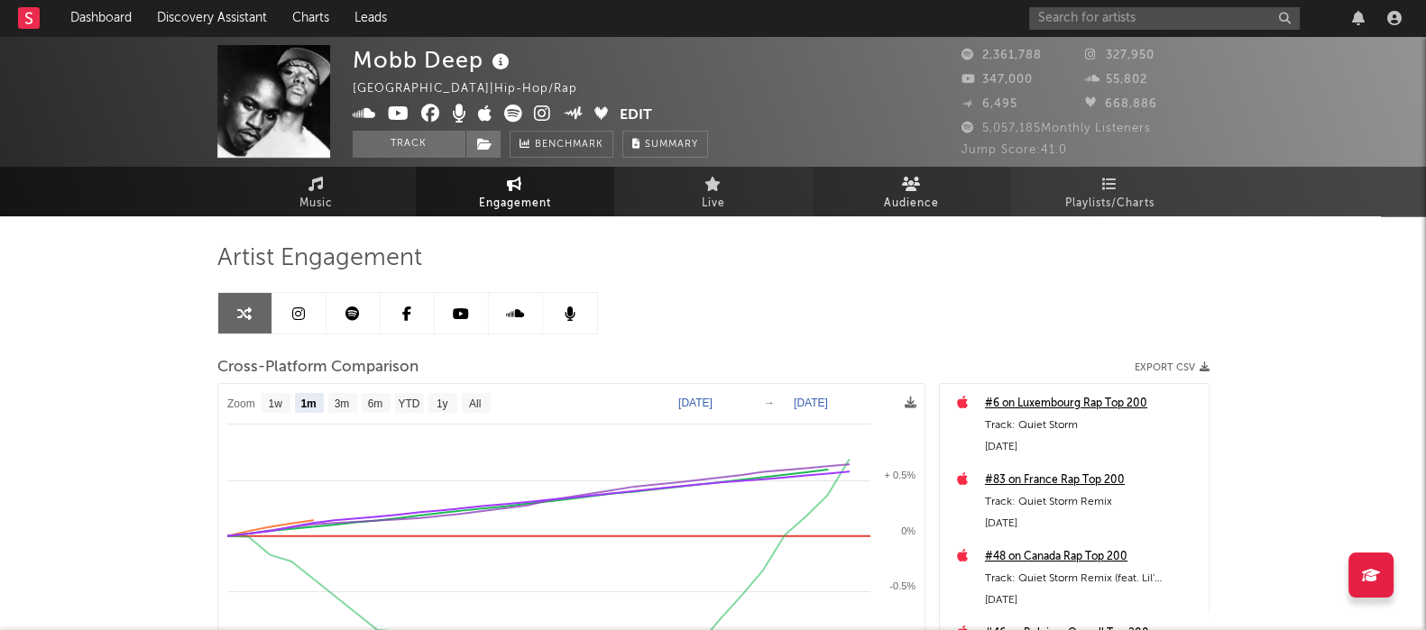
click at [895, 209] on span "Audience" at bounding box center [911, 204] width 55 height 22
